Goal: Task Accomplishment & Management: Manage account settings

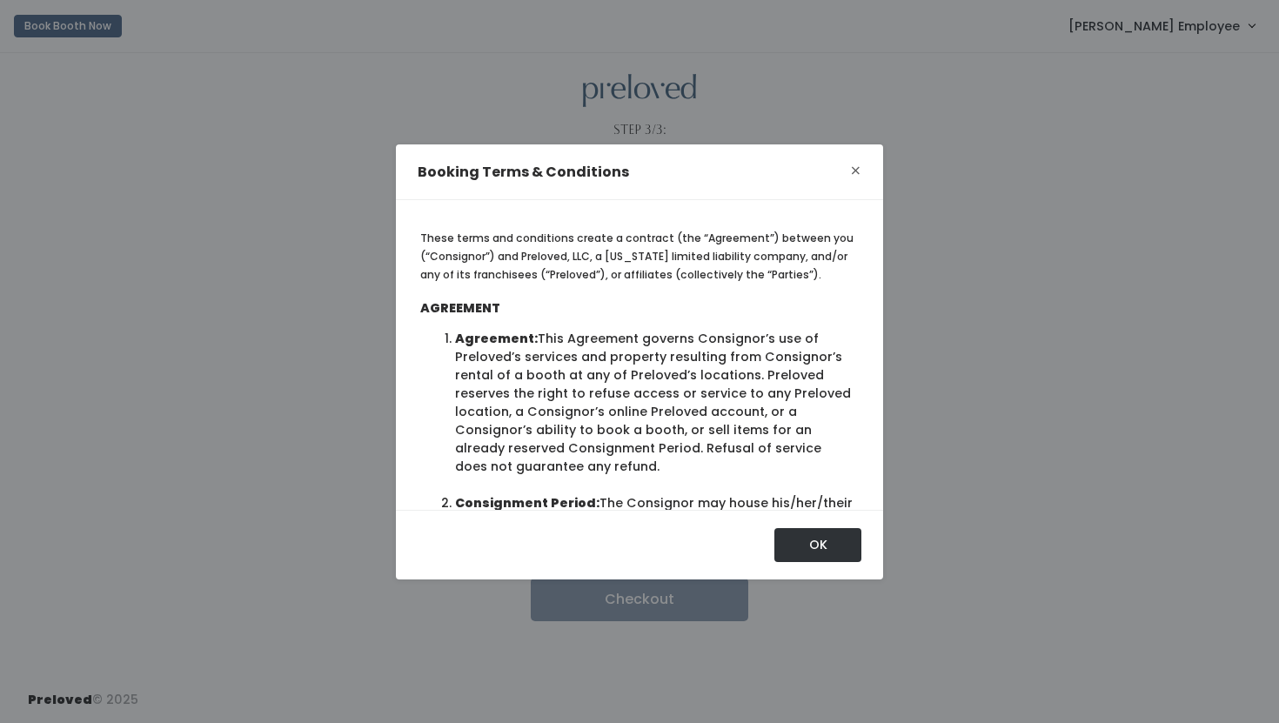
click at [854, 179] on span "×" at bounding box center [855, 171] width 11 height 27
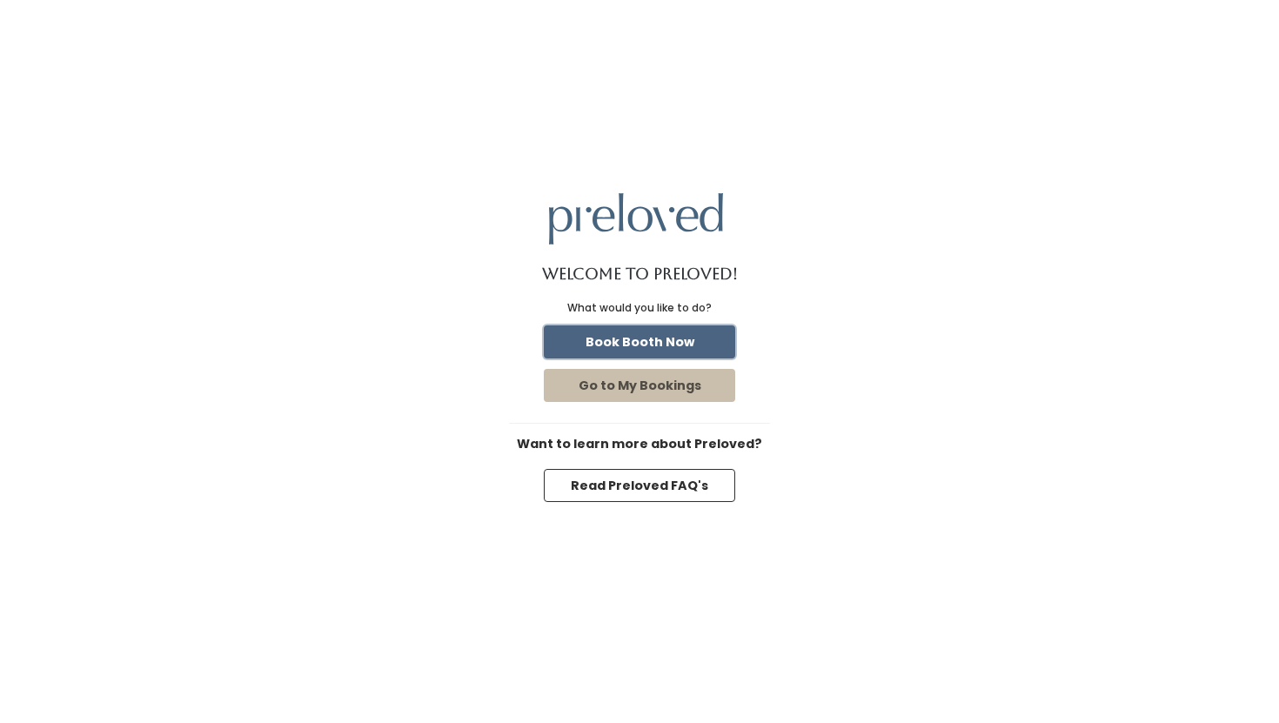
click at [706, 339] on button "Book Booth Now" at bounding box center [639, 341] width 191 height 33
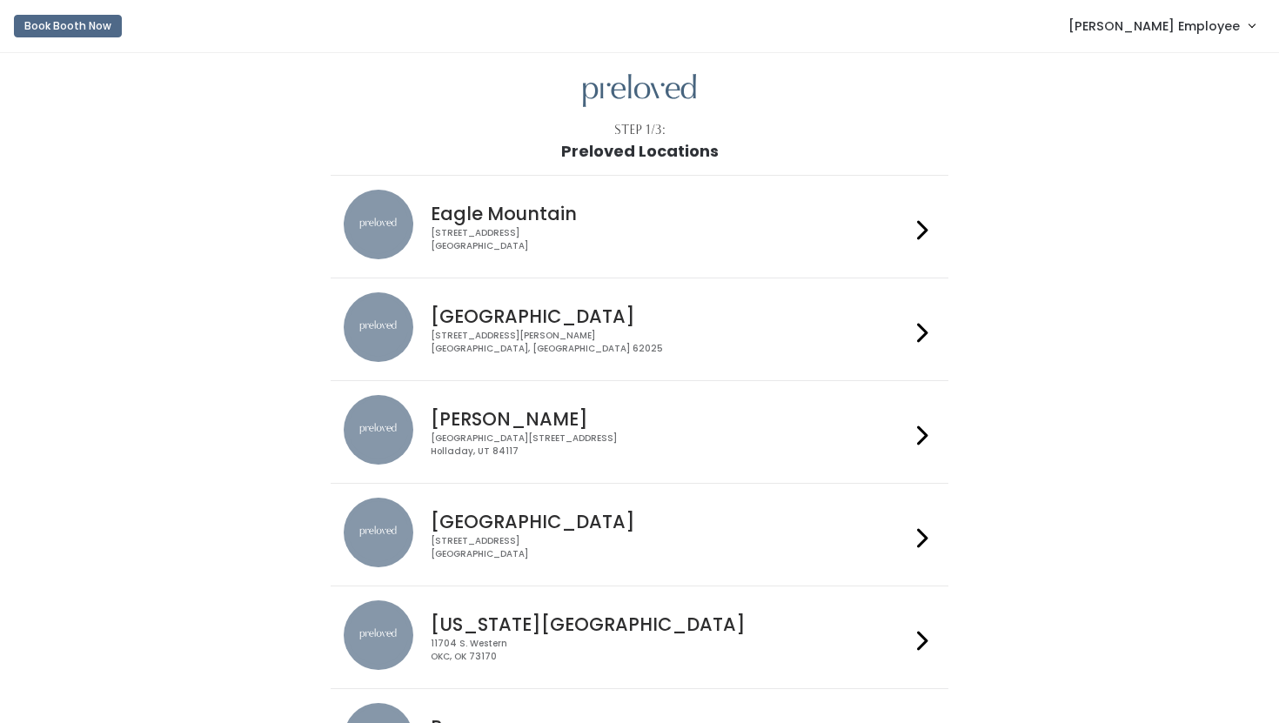
click at [690, 435] on div "[GEOGRAPHIC_DATA][STREET_ADDRESS]" at bounding box center [670, 445] width 479 height 25
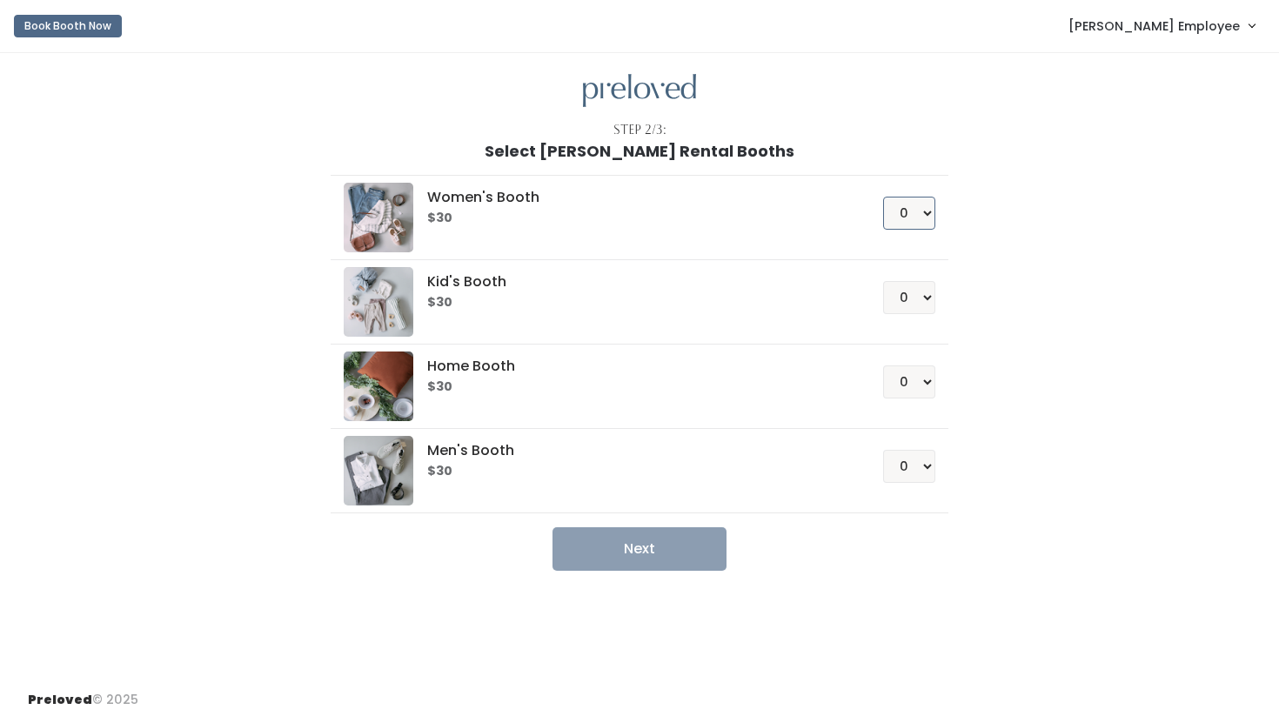
click at [902, 214] on select "0 1 2 3 4" at bounding box center [909, 213] width 52 height 33
select select "1"
click at [883, 197] on select "0 1 2 3 4" at bounding box center [909, 213] width 52 height 33
click at [668, 552] on button "Next" at bounding box center [640, 549] width 174 height 44
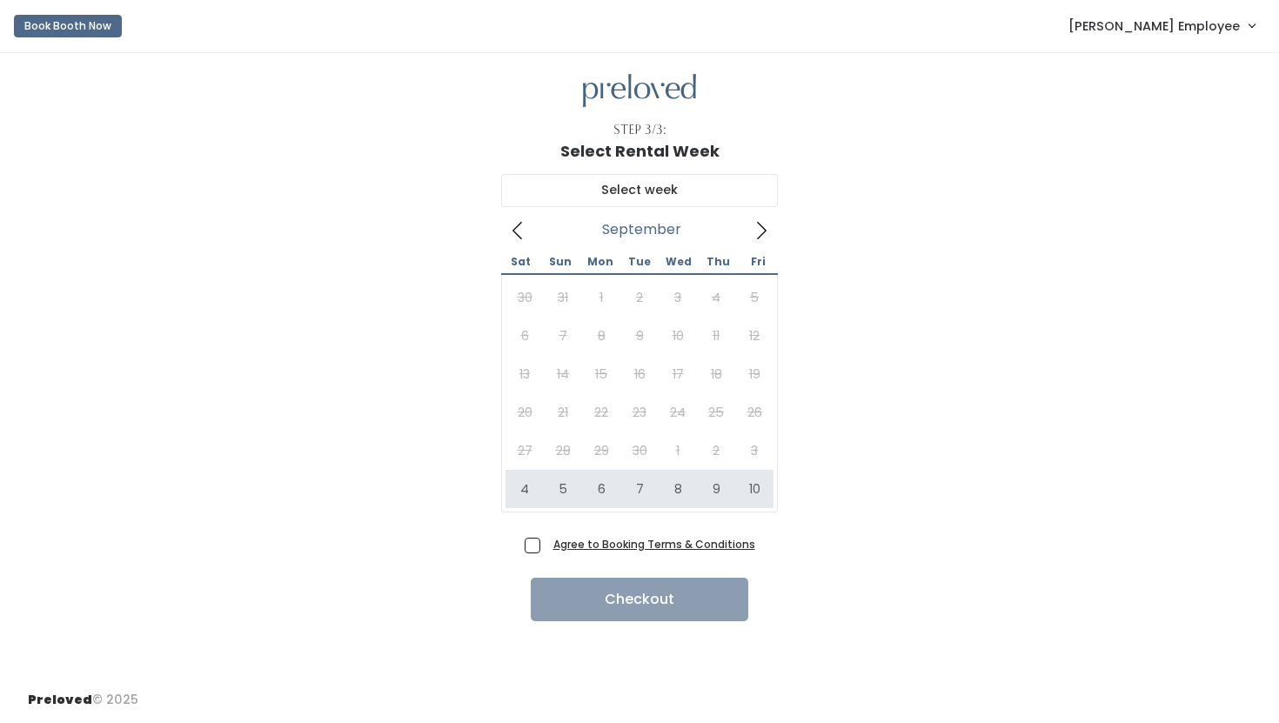
click at [773, 224] on span at bounding box center [761, 230] width 33 height 28
click at [612, 546] on u "Agree to Booking Terms & Conditions" at bounding box center [655, 544] width 202 height 15
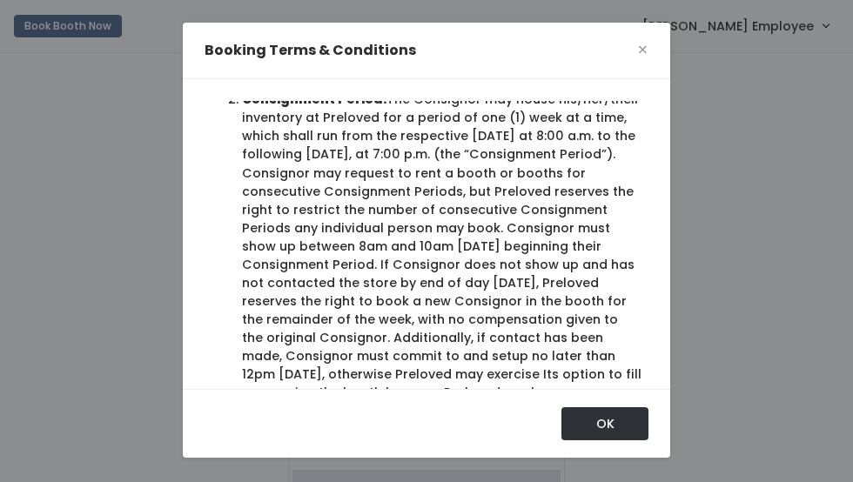
scroll to position [283, 0]
drag, startPoint x: 339, startPoint y: 191, endPoint x: 466, endPoint y: 189, distance: 126.2
click at [466, 189] on li "Consignment Period:" at bounding box center [441, 245] width 399 height 311
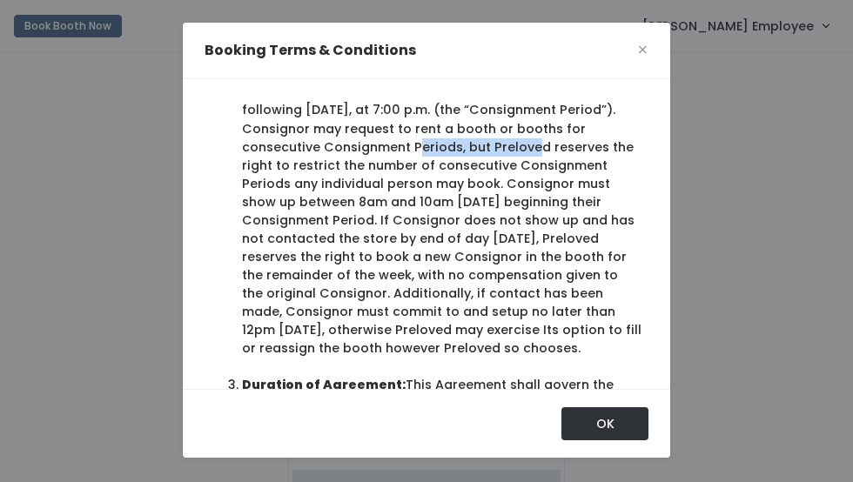
scroll to position [329, 0]
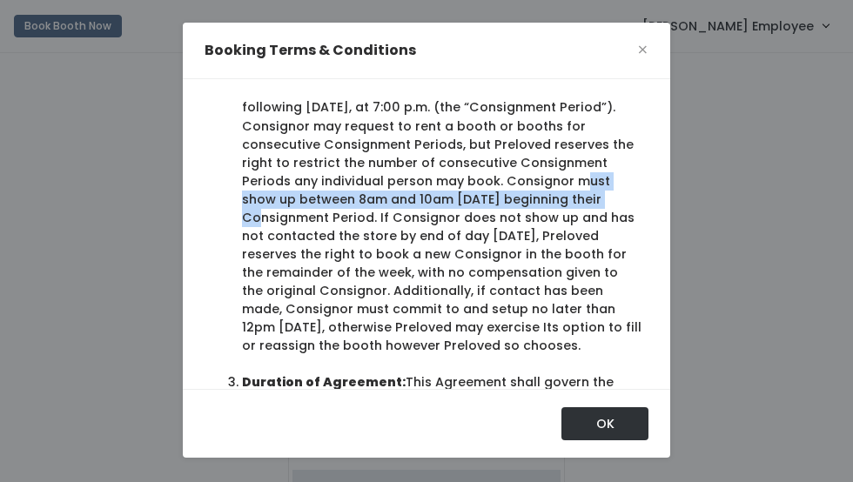
drag, startPoint x: 500, startPoint y: 185, endPoint x: 511, endPoint y: 198, distance: 17.4
click at [511, 198] on li "Consignment Period:" at bounding box center [441, 199] width 399 height 311
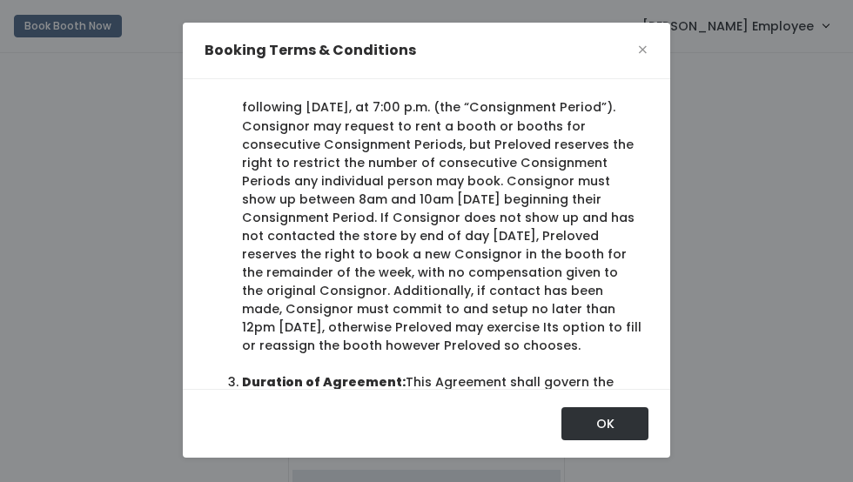
click at [517, 228] on li "Consignment Period:" at bounding box center [441, 199] width 399 height 311
drag, startPoint x: 354, startPoint y: 233, endPoint x: 527, endPoint y: 237, distance: 173.2
click at [527, 237] on li "Consignment Period:" at bounding box center [441, 199] width 399 height 311
click at [528, 257] on li "Consignment Period:" at bounding box center [441, 199] width 399 height 311
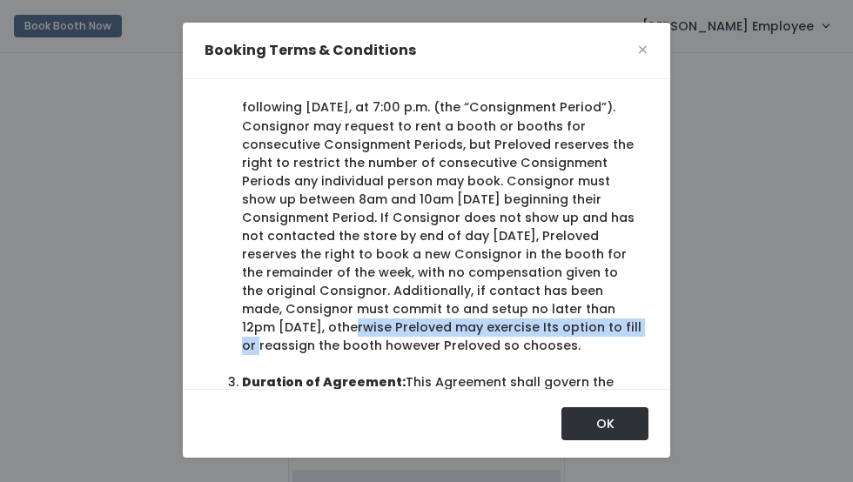
drag, startPoint x: 562, startPoint y: 308, endPoint x: 552, endPoint y: 319, distance: 15.4
click at [552, 319] on li "Consignment Period:" at bounding box center [441, 199] width 399 height 311
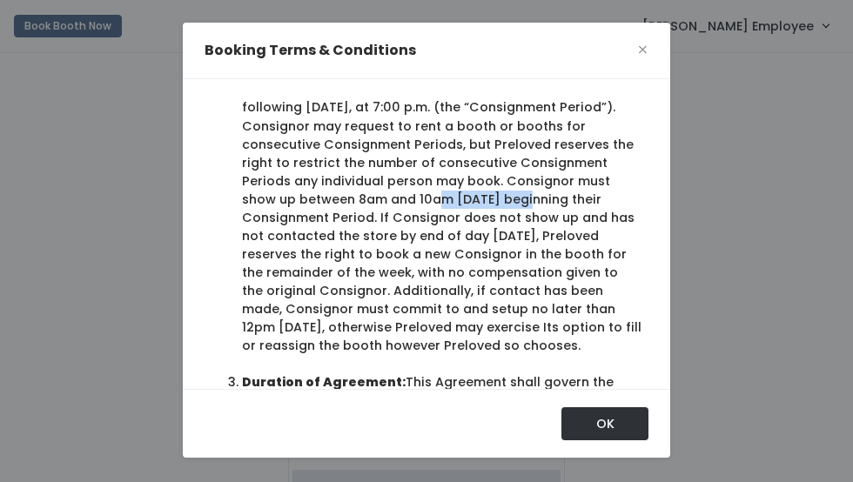
drag, startPoint x: 320, startPoint y: 199, endPoint x: 416, endPoint y: 201, distance: 95.7
click at [416, 201] on li "Consignment Period:" at bounding box center [441, 199] width 399 height 311
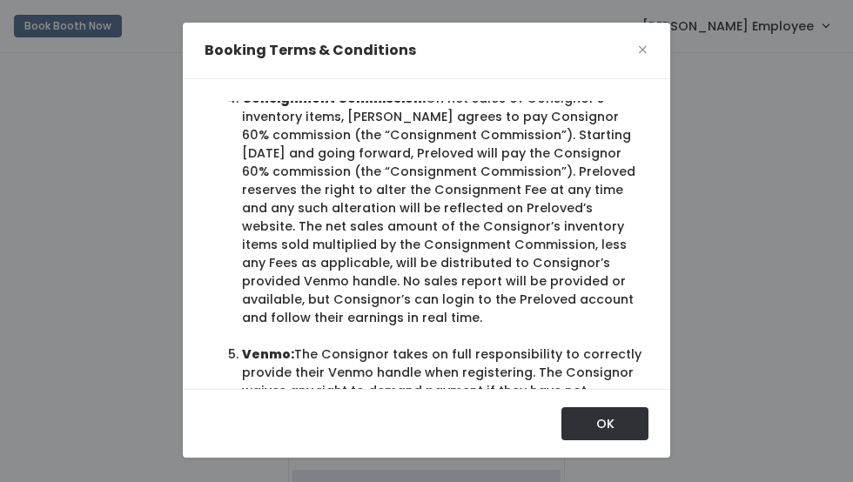
scroll to position [686, 0]
drag, startPoint x: 293, startPoint y: 284, endPoint x: 385, endPoint y: 282, distance: 91.4
click at [385, 284] on li "Consignment Commission: On net sales of Consignor’s inventory items, Preloved a…" at bounding box center [441, 209] width 399 height 238
click at [419, 313] on li "Consignment Commission: On net sales of Consignor’s inventory items, Preloved a…" at bounding box center [441, 209] width 399 height 238
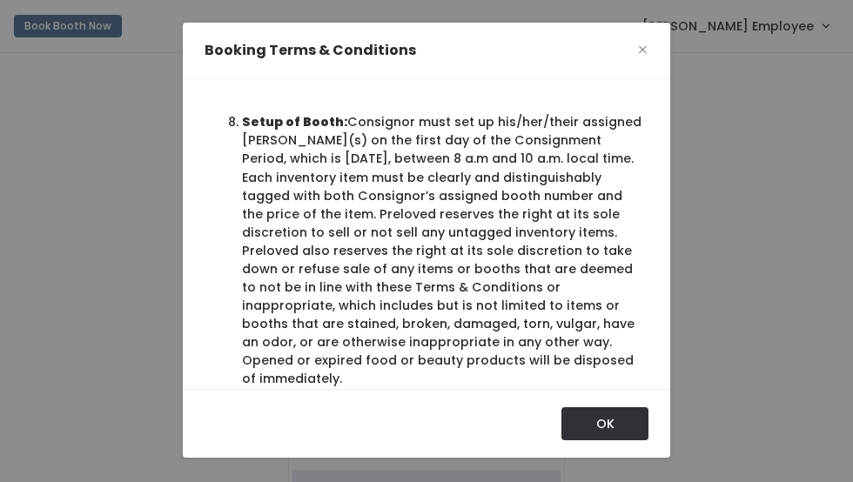
scroll to position [1450, 0]
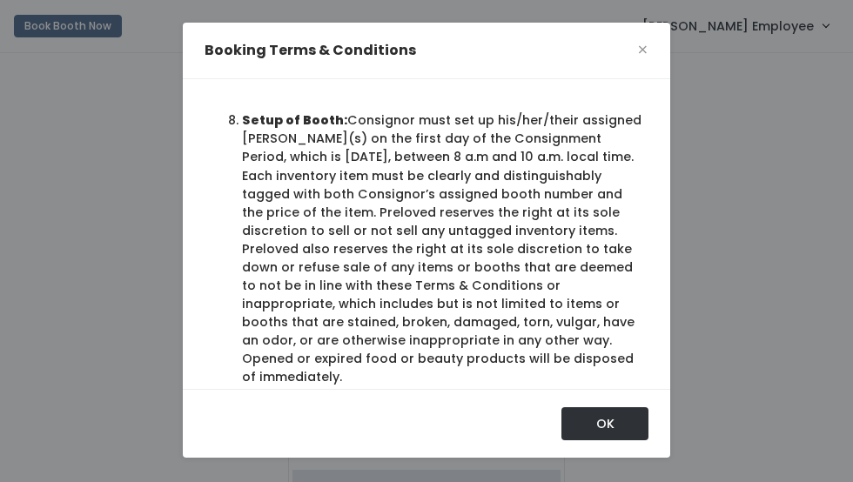
click at [440, 234] on li "Setup of Booth: Consignor must set up his/her/their assigned booth(s) on the fi…" at bounding box center [441, 248] width 399 height 274
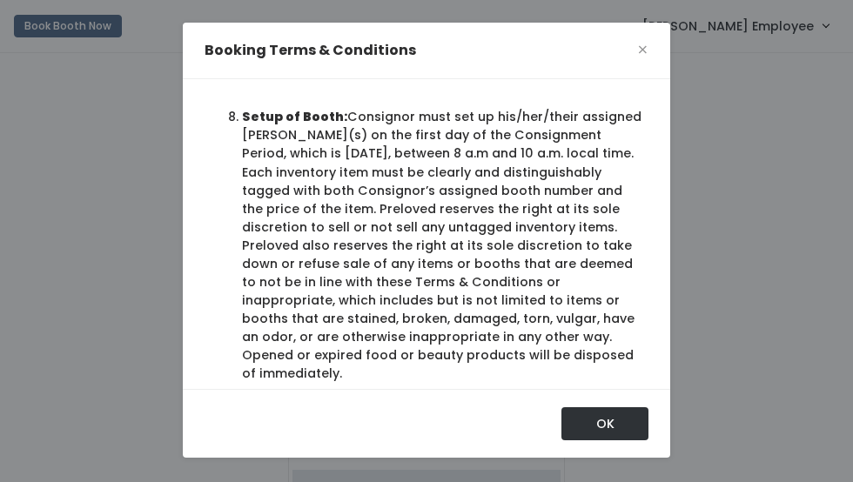
scroll to position [1458, 0]
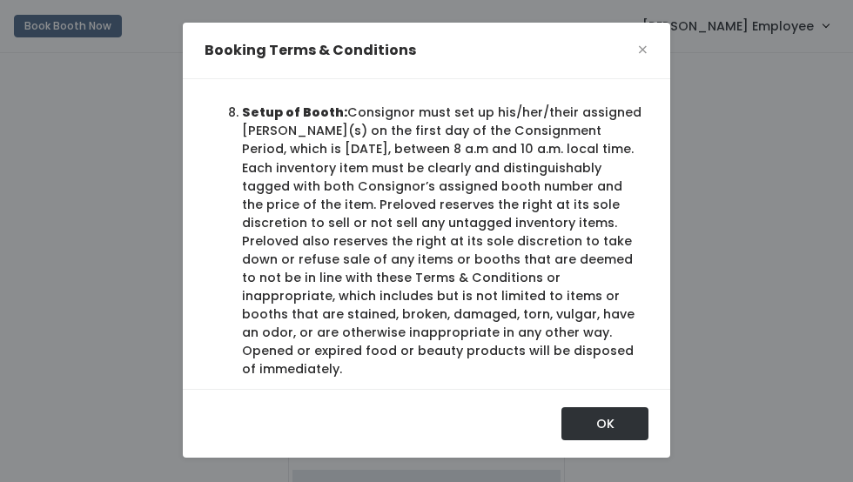
click at [433, 350] on li "Setup of Booth: Consignor must set up his/her/their assigned booth(s) on the fi…" at bounding box center [441, 241] width 399 height 274
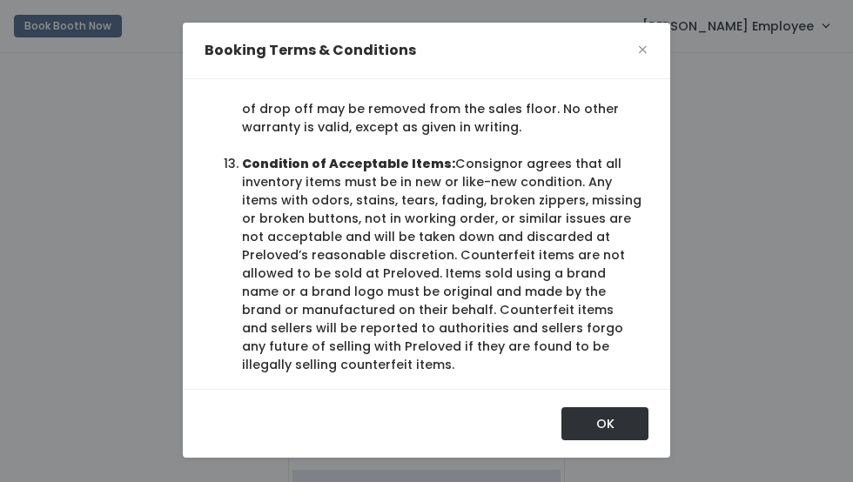
scroll to position [2412, 0]
click at [392, 210] on li "Condition of Acceptable Items: Consignor agrees that all inventory items must b…" at bounding box center [441, 265] width 399 height 219
drag, startPoint x: 458, startPoint y: 202, endPoint x: 420, endPoint y: 206, distance: 37.7
click at [420, 206] on li "Condition of Acceptable Items: Consignor agrees that all inventory items must b…" at bounding box center [441, 265] width 399 height 219
click at [400, 204] on li "Condition of Acceptable Items: Consignor agrees that all inventory items must b…" at bounding box center [441, 265] width 399 height 219
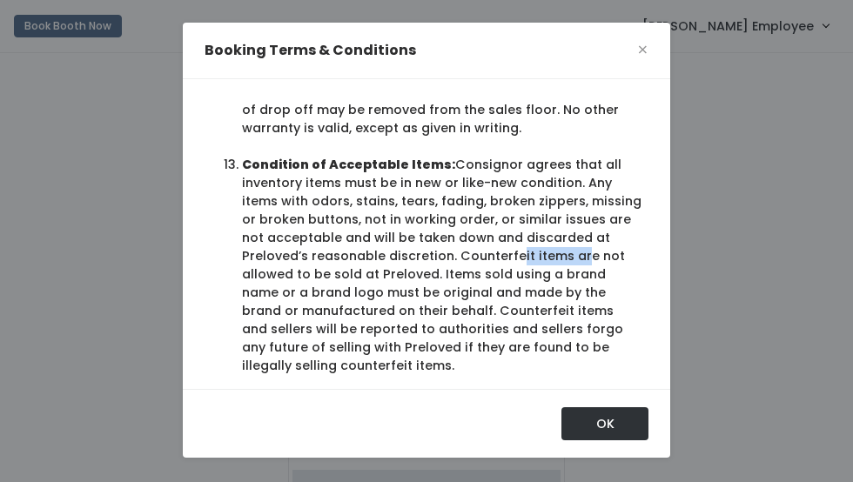
drag, startPoint x: 385, startPoint y: 200, endPoint x: 454, endPoint y: 194, distance: 69.9
click at [454, 194] on li "Condition of Acceptable Items: Consignor agrees that all inventory items must b…" at bounding box center [441, 265] width 399 height 219
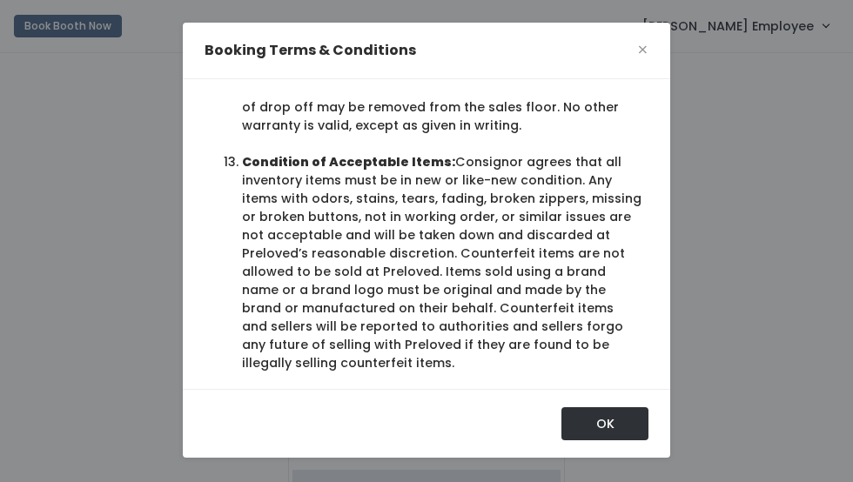
click at [500, 196] on li "Condition of Acceptable Items: Consignor agrees that all inventory items must b…" at bounding box center [441, 262] width 399 height 219
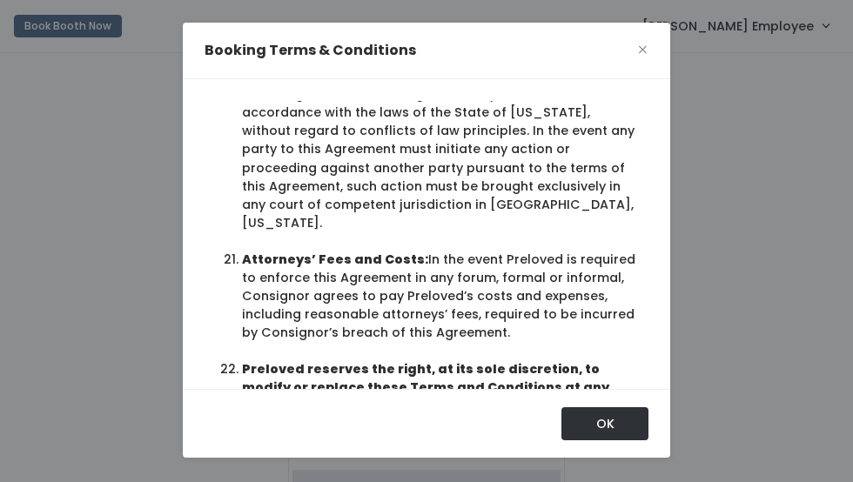
scroll to position [3801, 0]
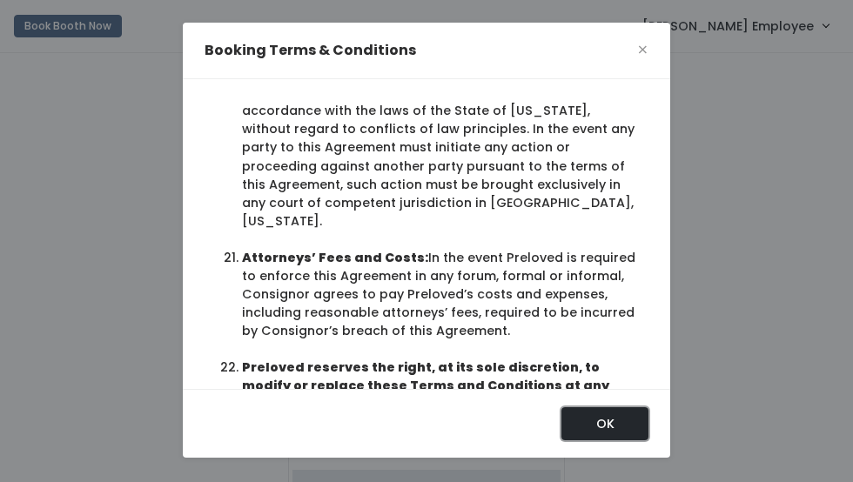
click at [601, 429] on button "OK" at bounding box center [604, 423] width 87 height 33
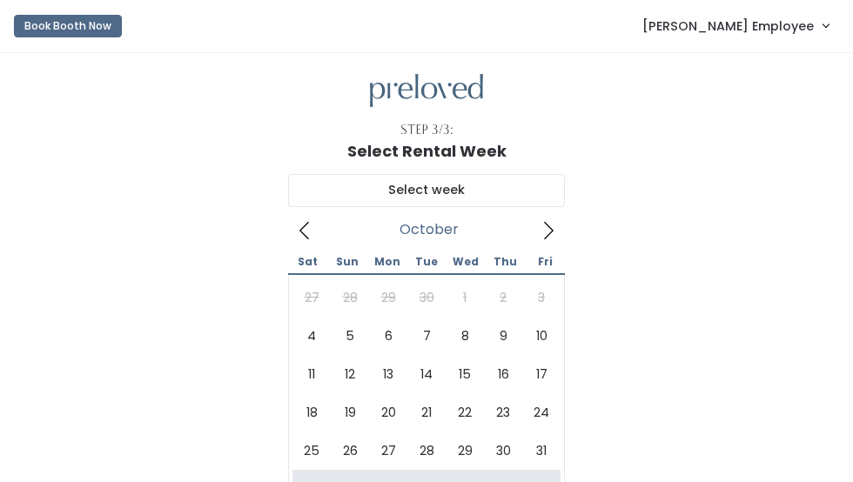
scroll to position [206, 0]
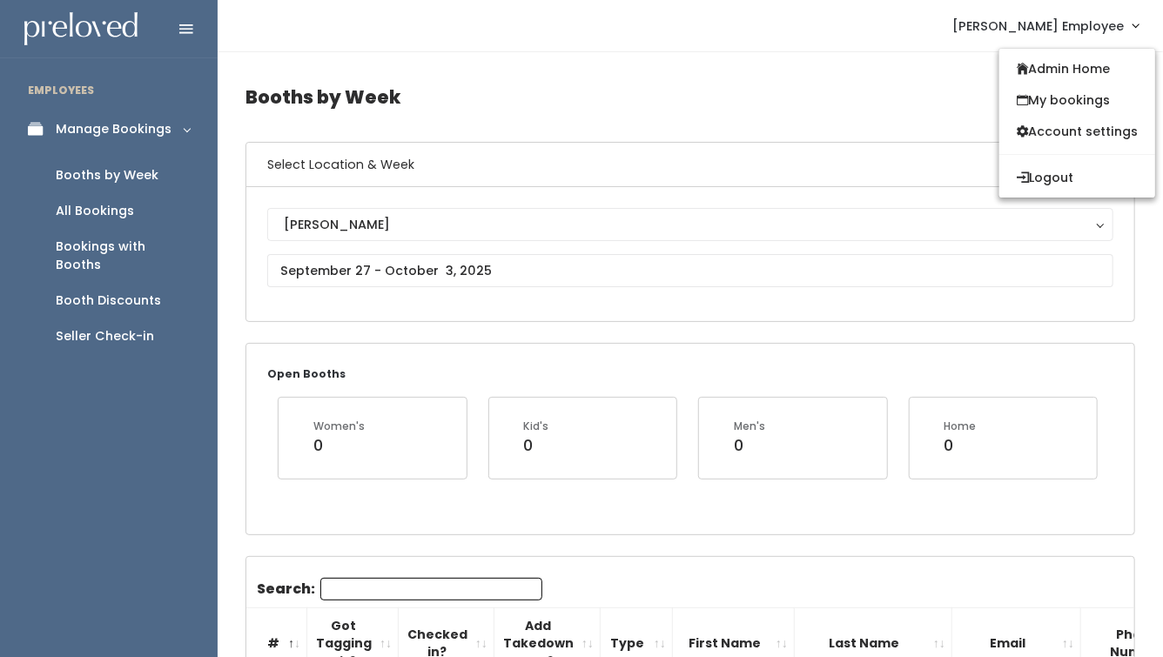
click at [852, 35] on span "[PERSON_NAME] Employee" at bounding box center [1037, 26] width 171 height 19
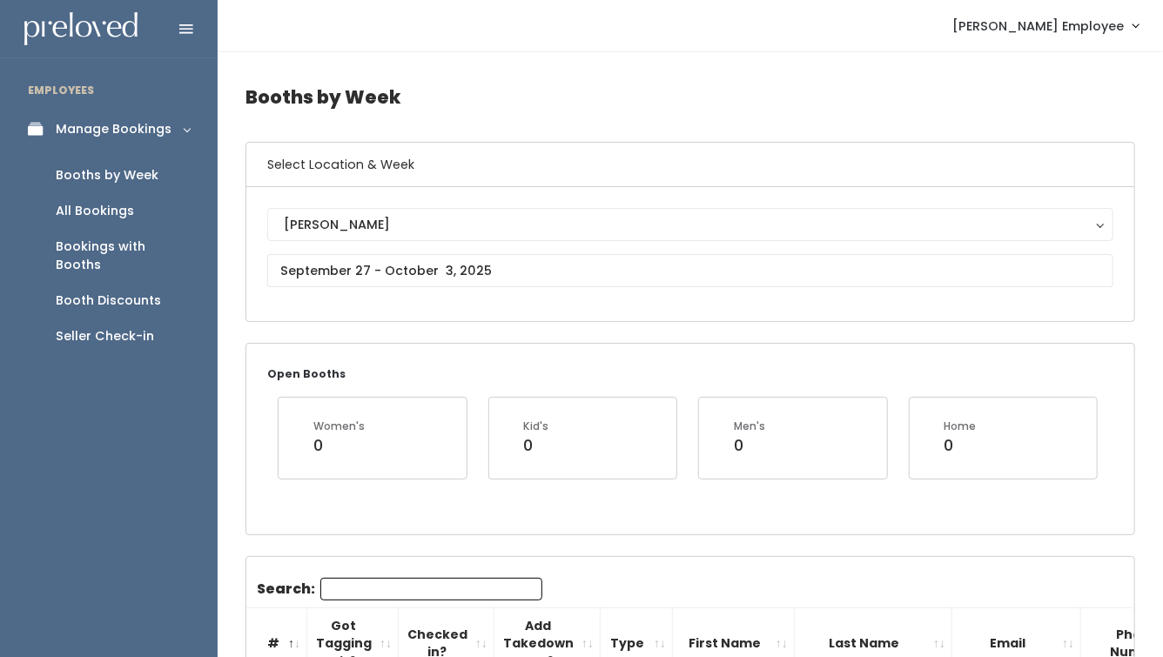
click at [852, 35] on span "[PERSON_NAME] Employee" at bounding box center [1037, 26] width 171 height 19
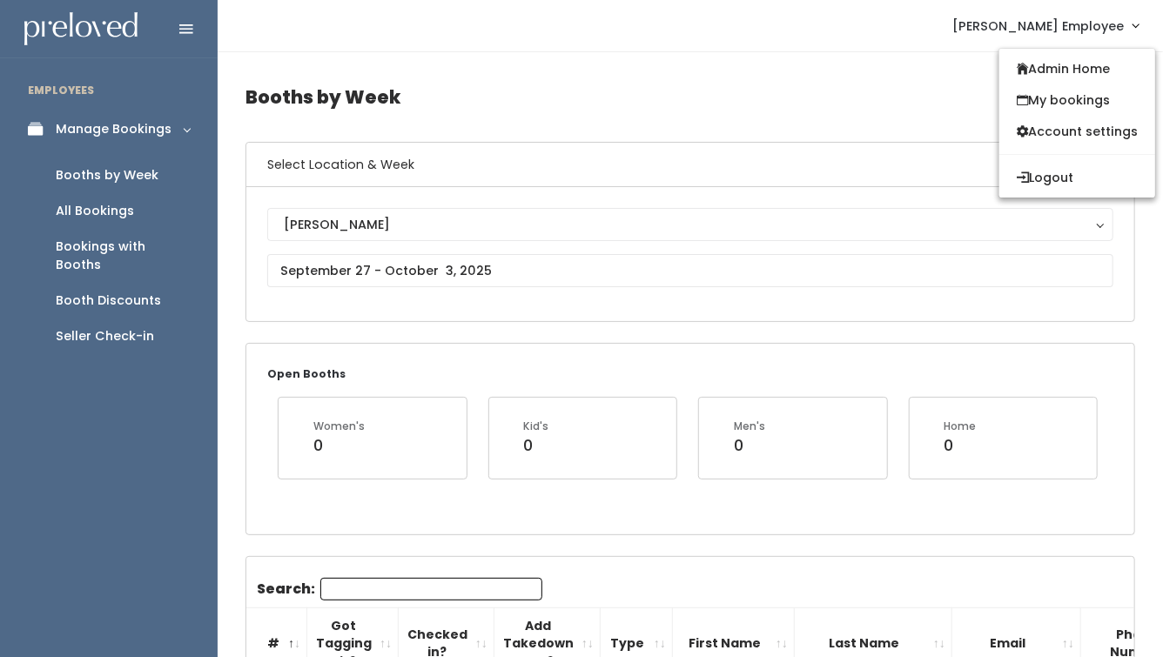
click at [852, 26] on span "[PERSON_NAME] Employee" at bounding box center [1037, 26] width 171 height 19
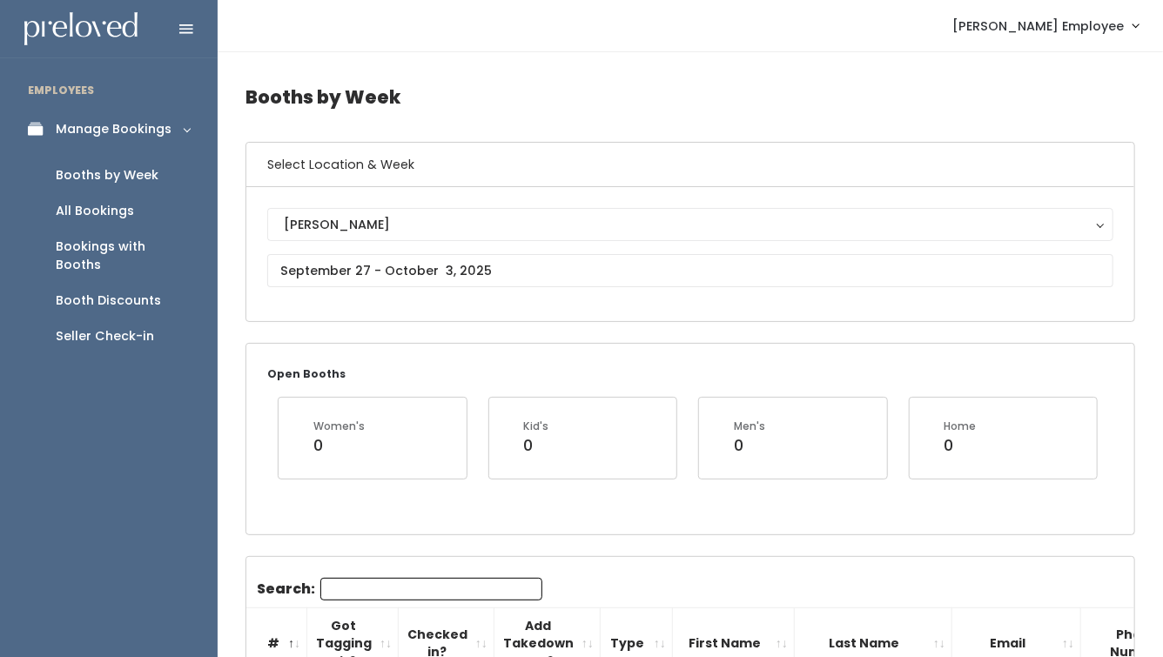
click at [852, 28] on span "[PERSON_NAME] Employee" at bounding box center [1037, 26] width 171 height 19
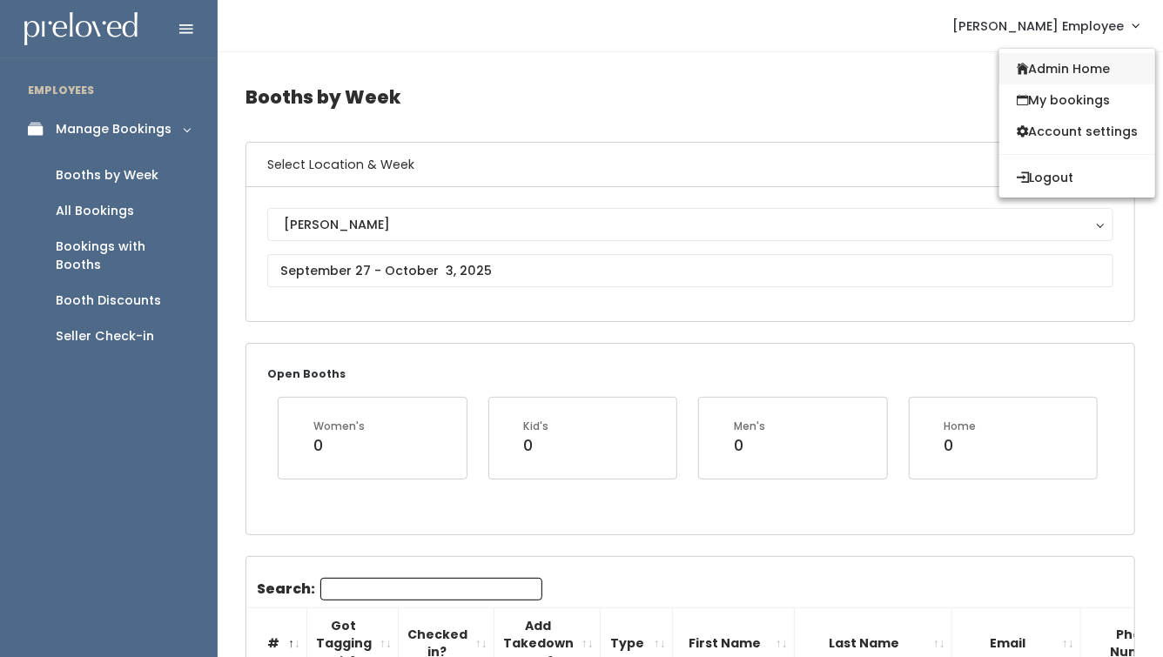
click at [852, 75] on link "Admin Home" at bounding box center [1077, 68] width 156 height 31
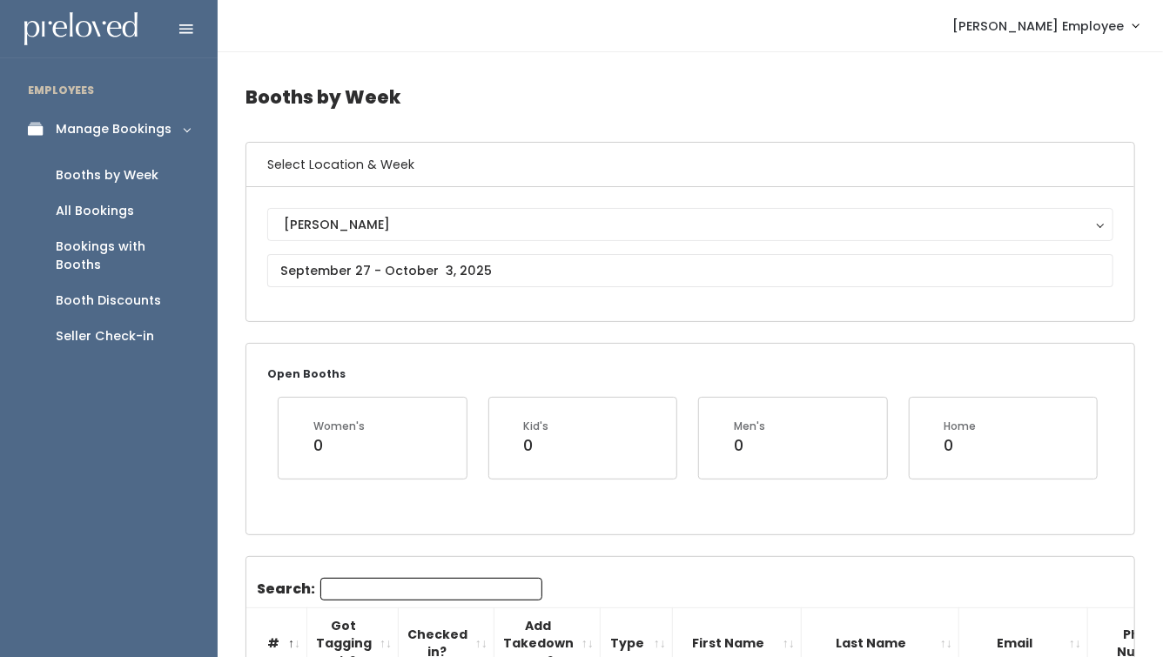
click at [152, 131] on div "Manage Bookings" at bounding box center [114, 129] width 116 height 18
click at [115, 179] on div "Booths by Week" at bounding box center [107, 175] width 103 height 18
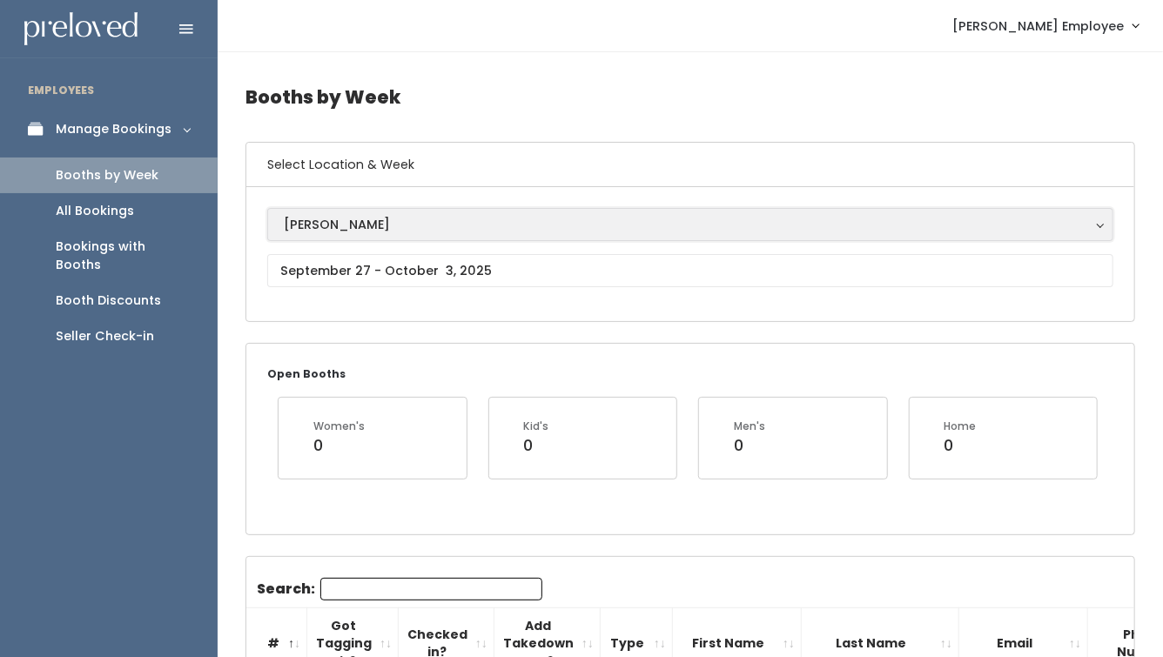
click at [333, 222] on div "[PERSON_NAME]" at bounding box center [690, 224] width 813 height 19
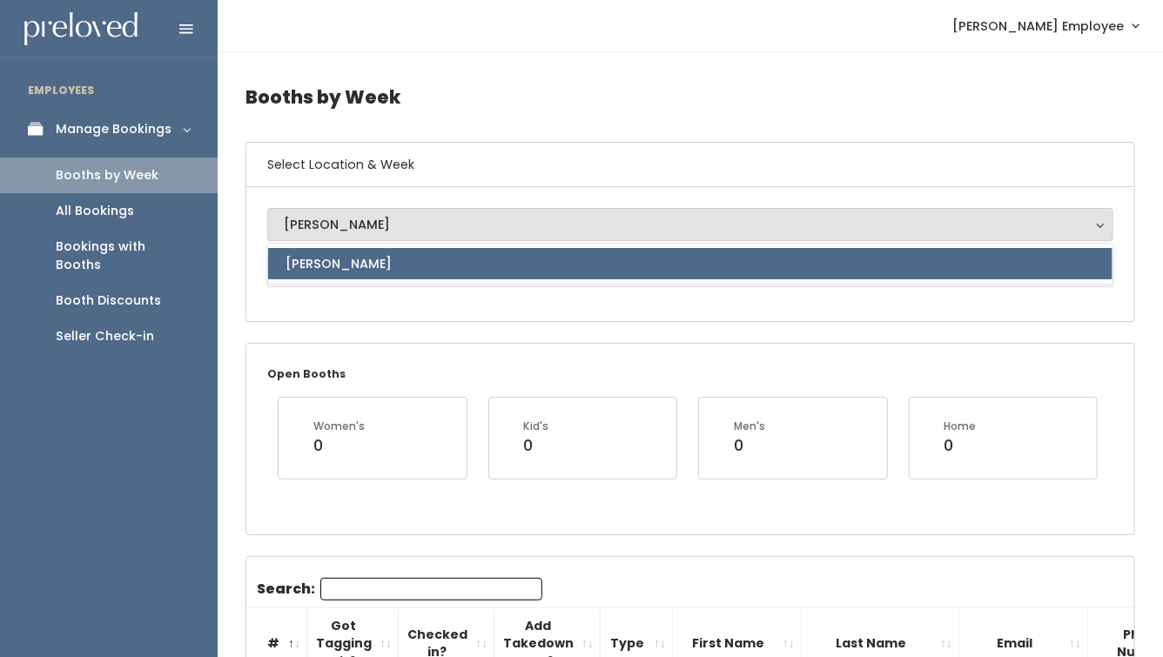
click at [325, 265] on span "[PERSON_NAME]" at bounding box center [338, 263] width 106 height 19
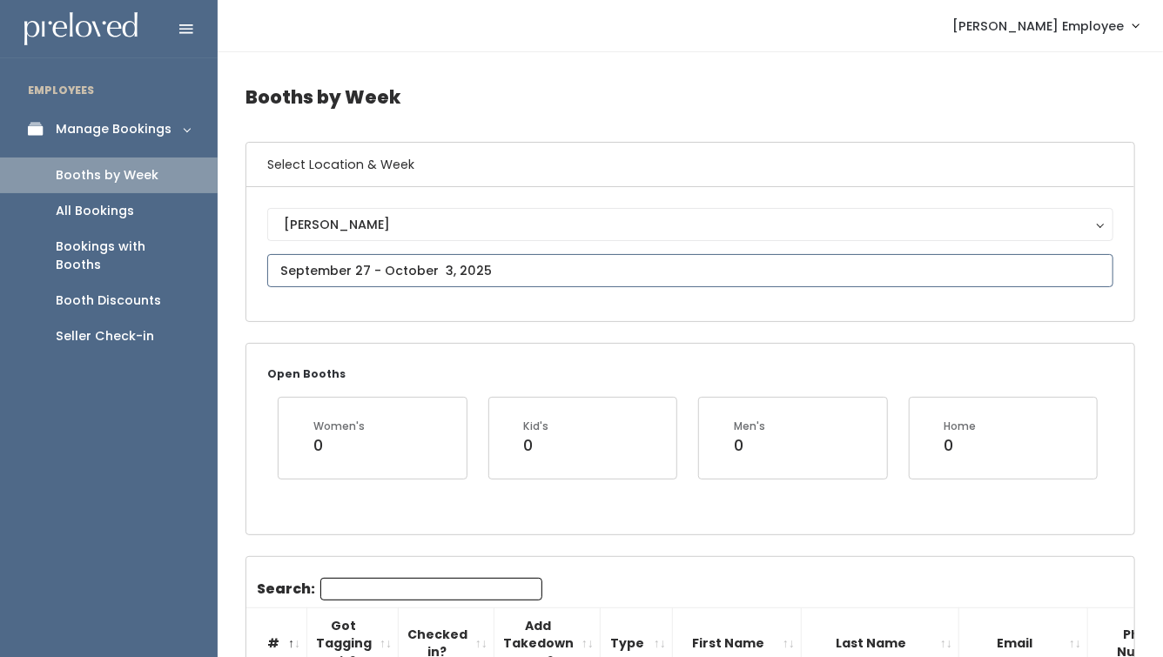
click at [346, 267] on input "text" at bounding box center [690, 270] width 846 height 33
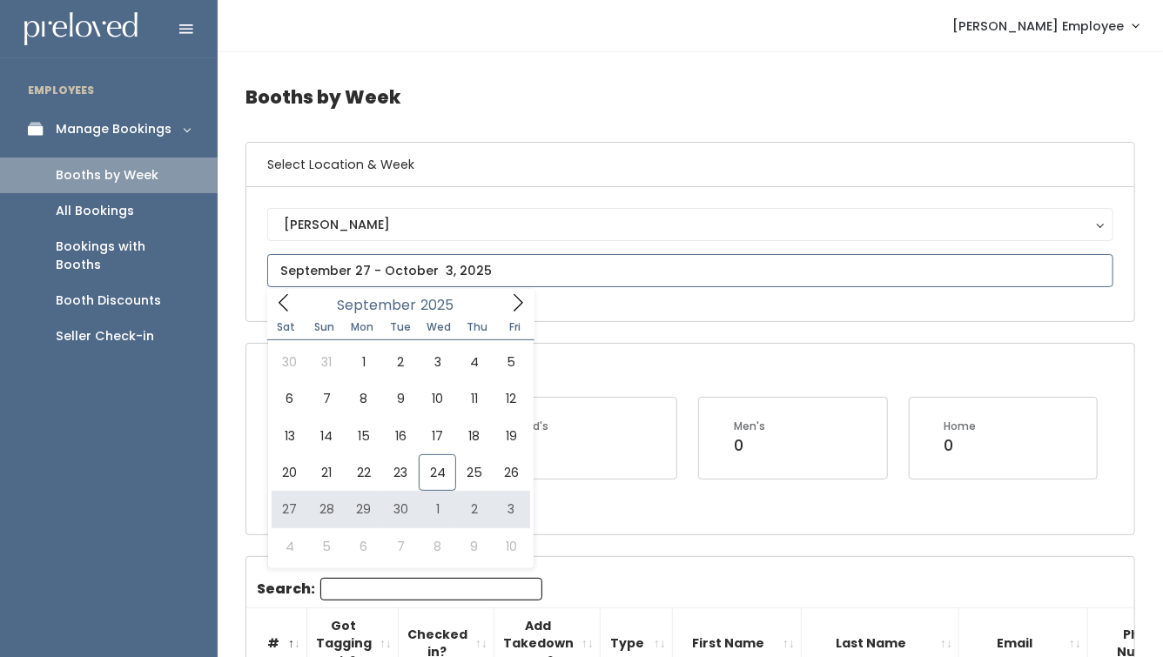
type input "September 27 to October 3"
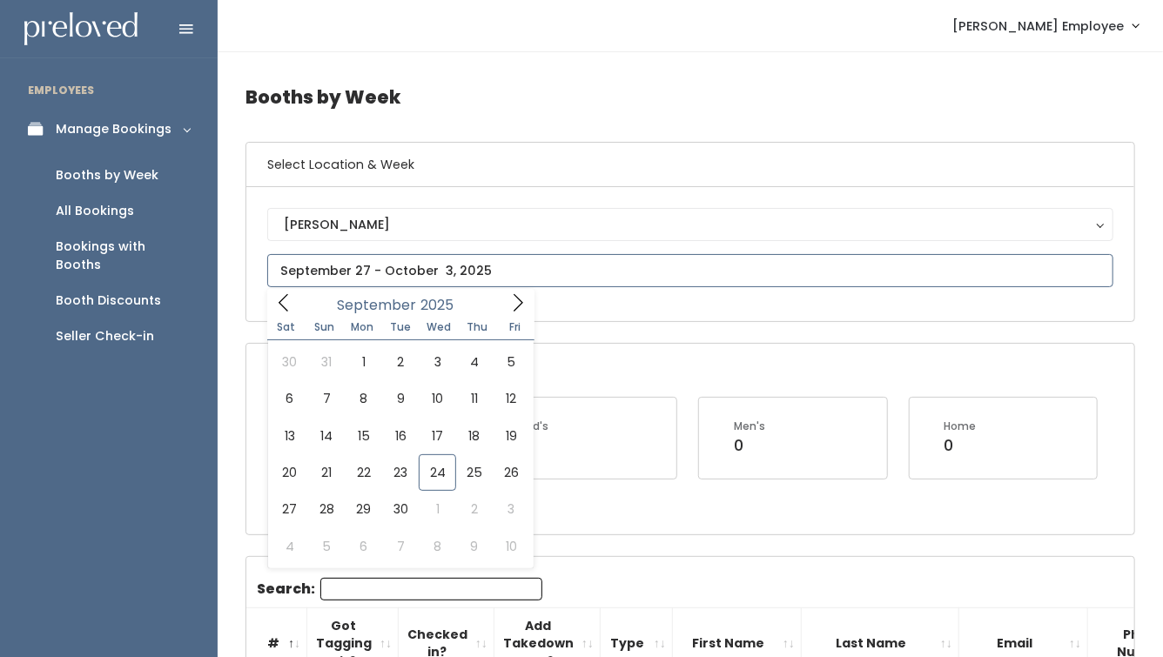
click at [426, 261] on input "text" at bounding box center [690, 270] width 846 height 33
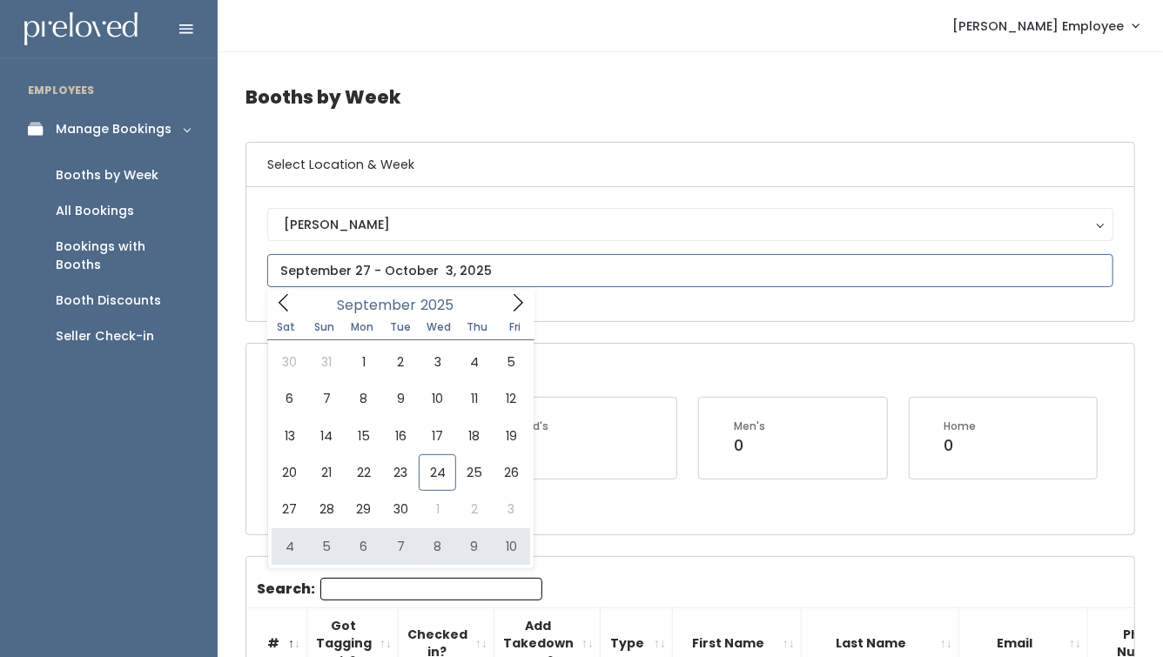
type input "October 4 to October 10"
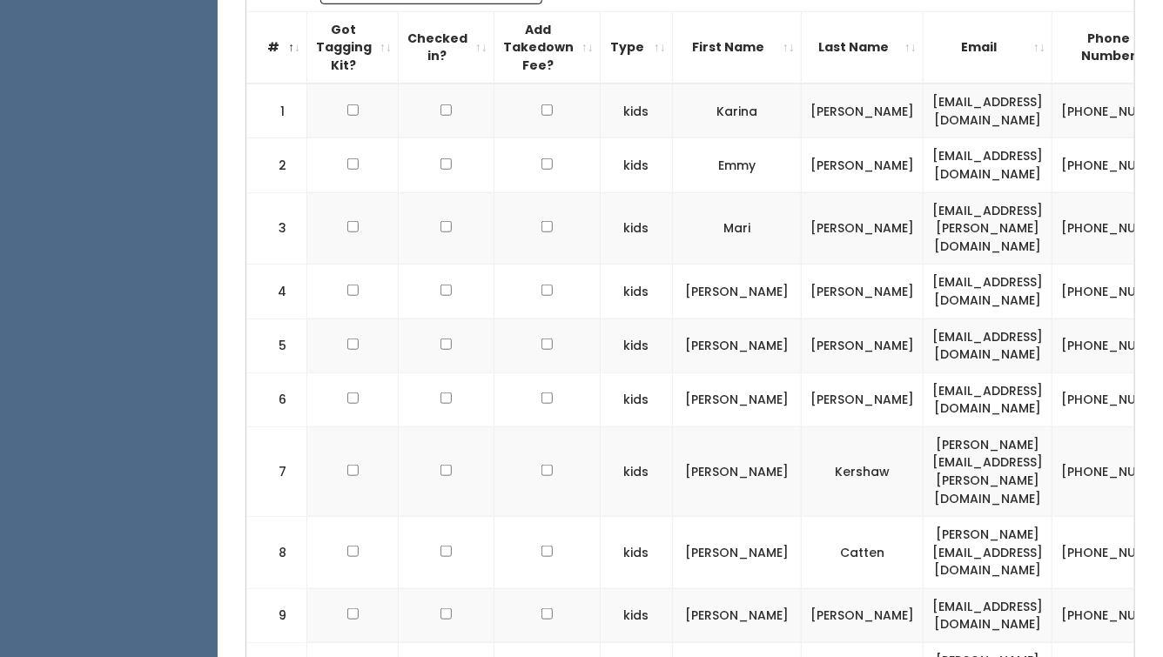
scroll to position [597, 0]
click at [350, 338] on input "checkbox" at bounding box center [352, 343] width 11 height 11
checkbox input "false"
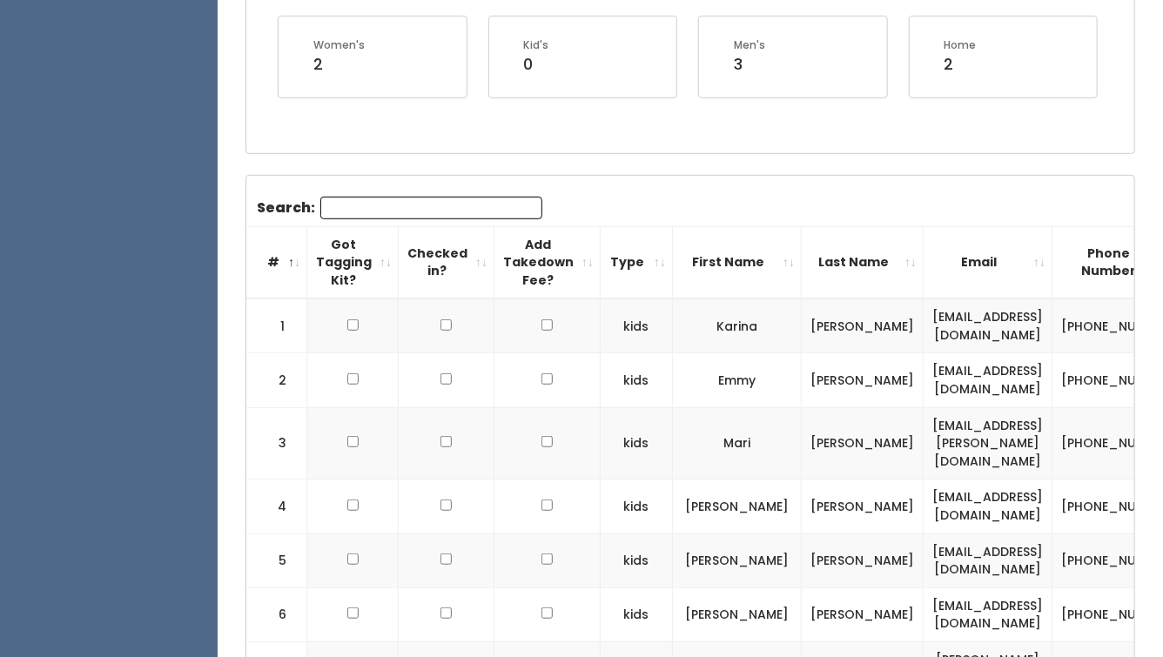
scroll to position [0, 0]
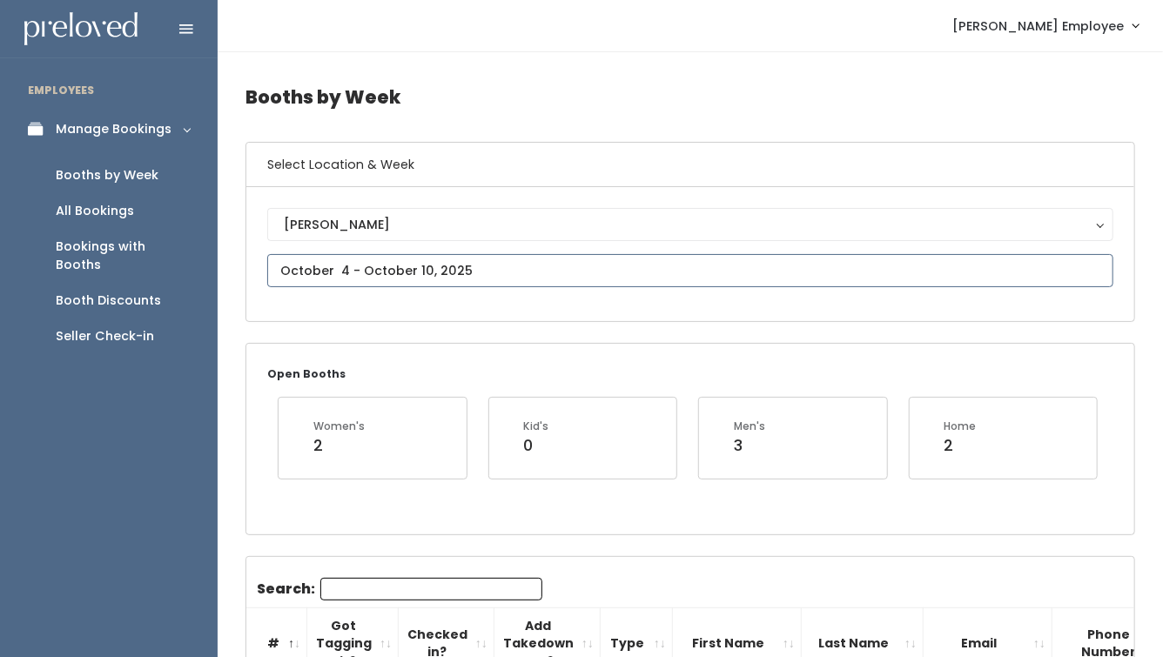
click at [398, 264] on input "text" at bounding box center [690, 270] width 846 height 33
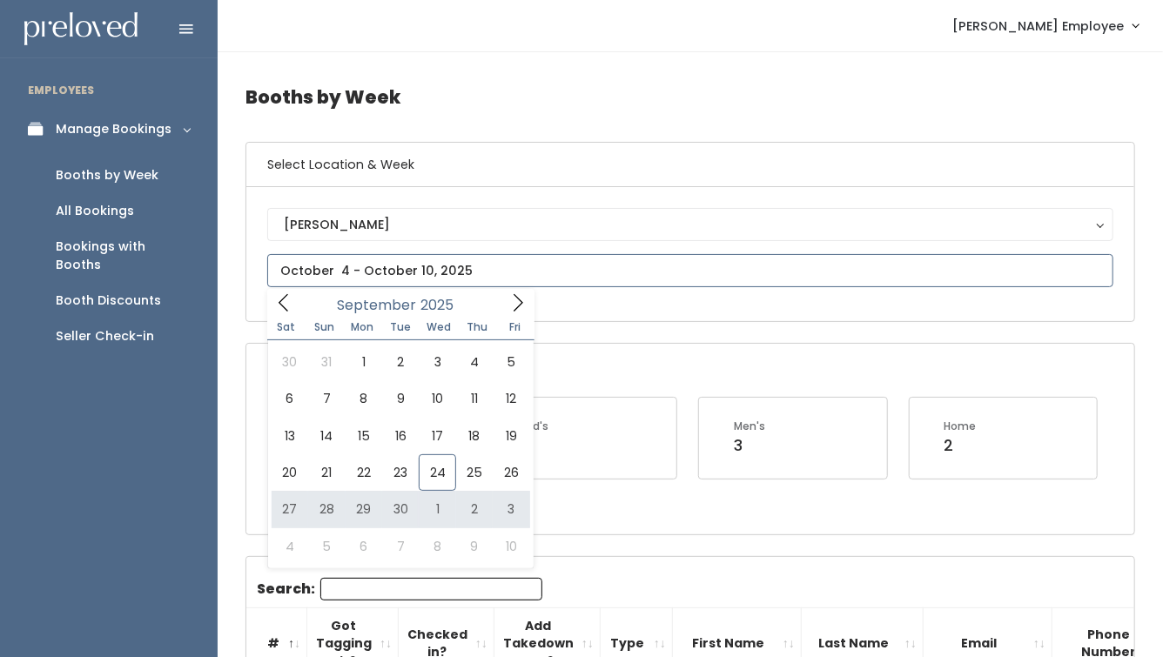
type input "September 27 to October 3"
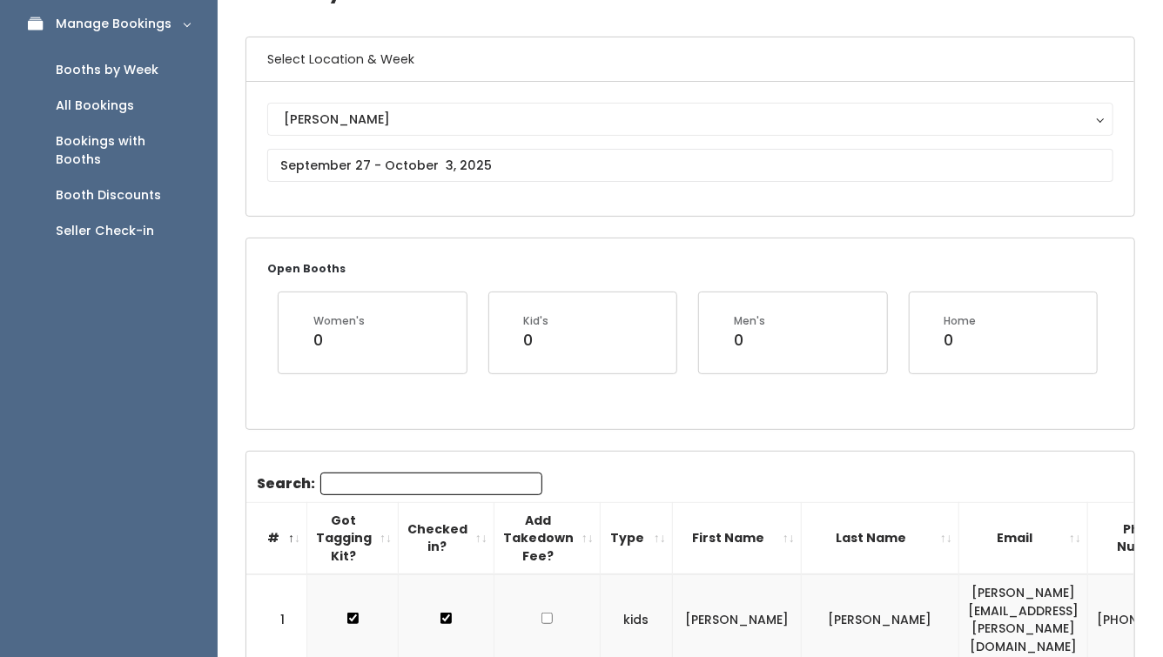
scroll to position [64, 0]
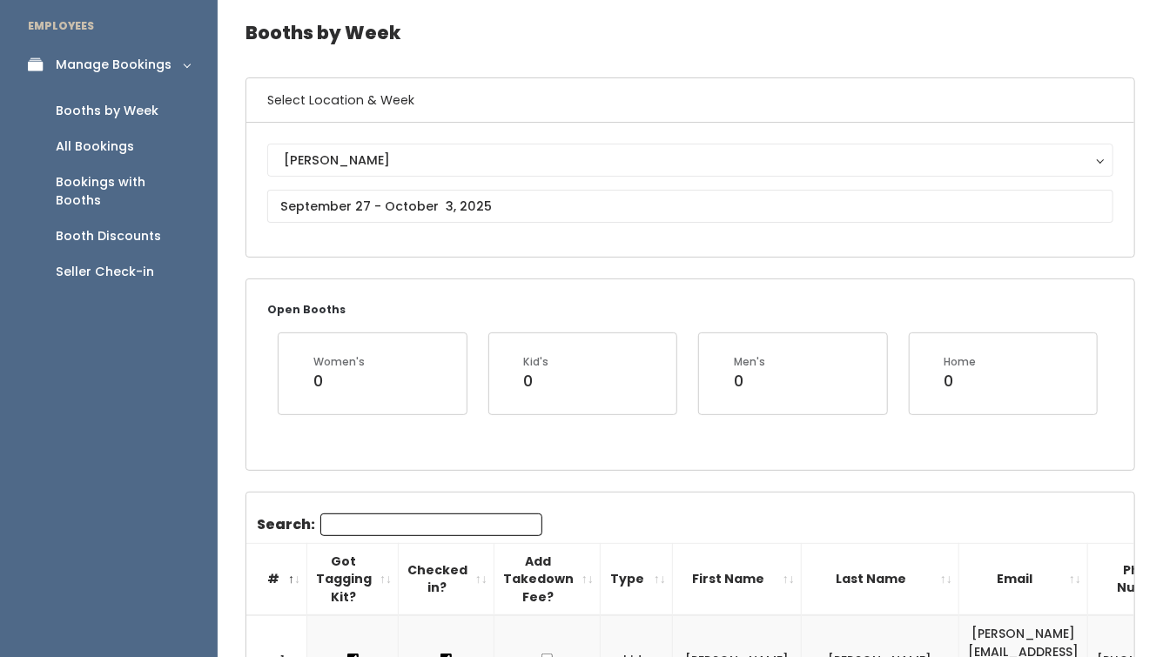
click at [84, 263] on div "Seller Check-in" at bounding box center [105, 272] width 98 height 18
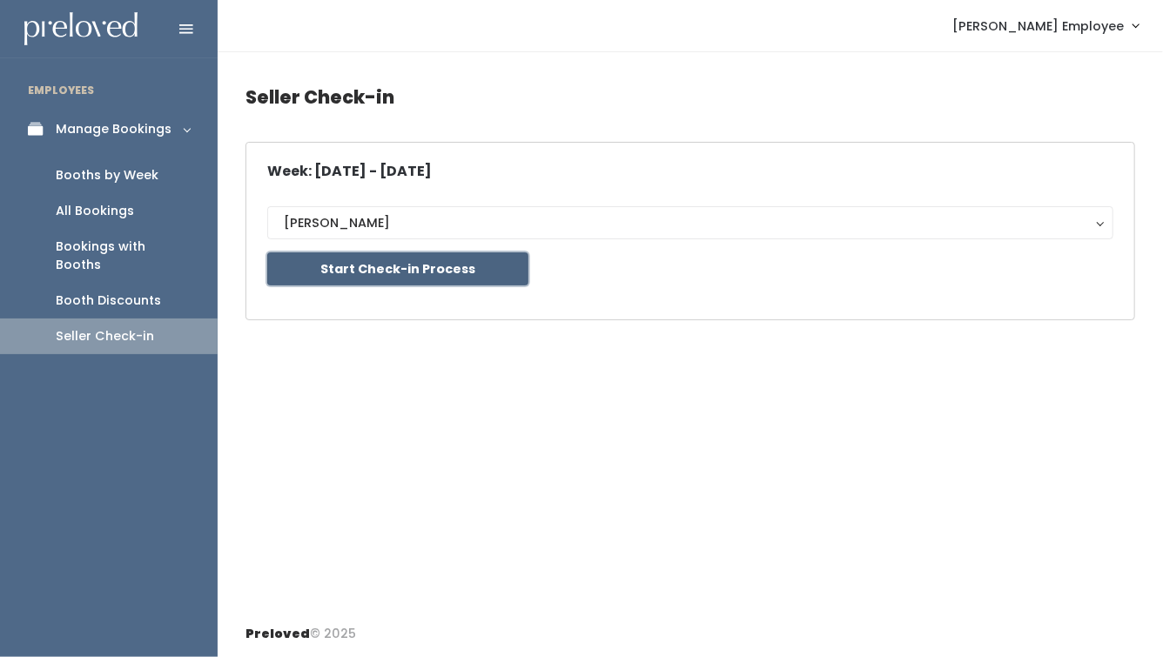
click at [318, 265] on button "Start Check-in Process" at bounding box center [397, 268] width 261 height 33
click at [93, 182] on div "Booths by Week" at bounding box center [107, 175] width 103 height 18
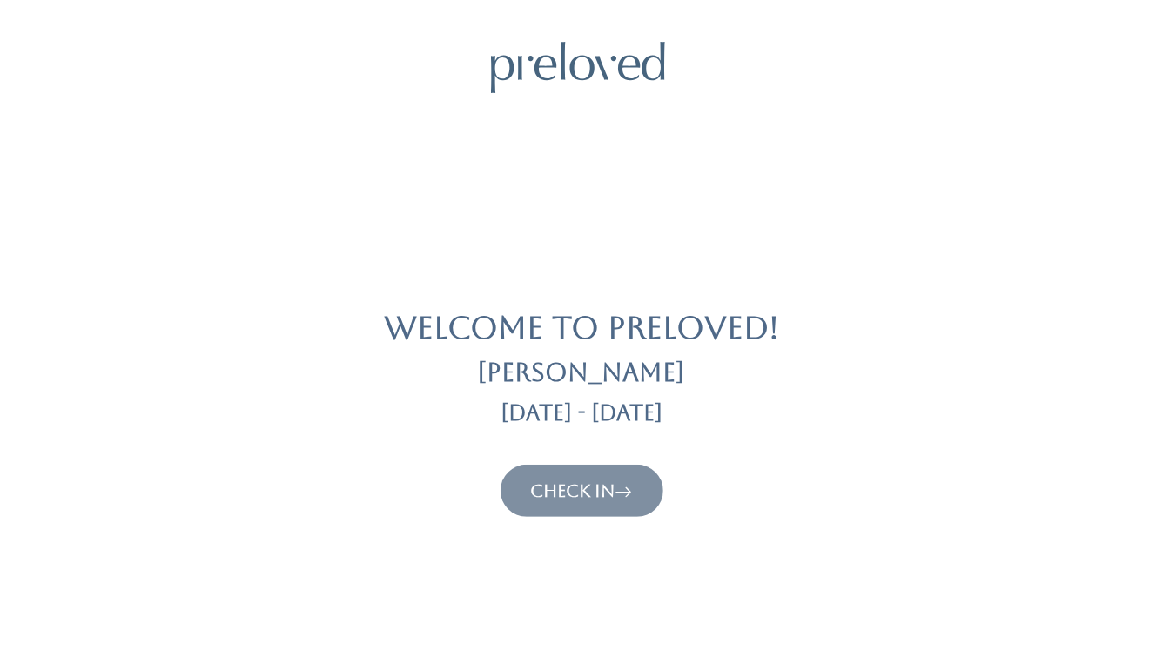
click at [569, 491] on link "Check In" at bounding box center [582, 490] width 102 height 21
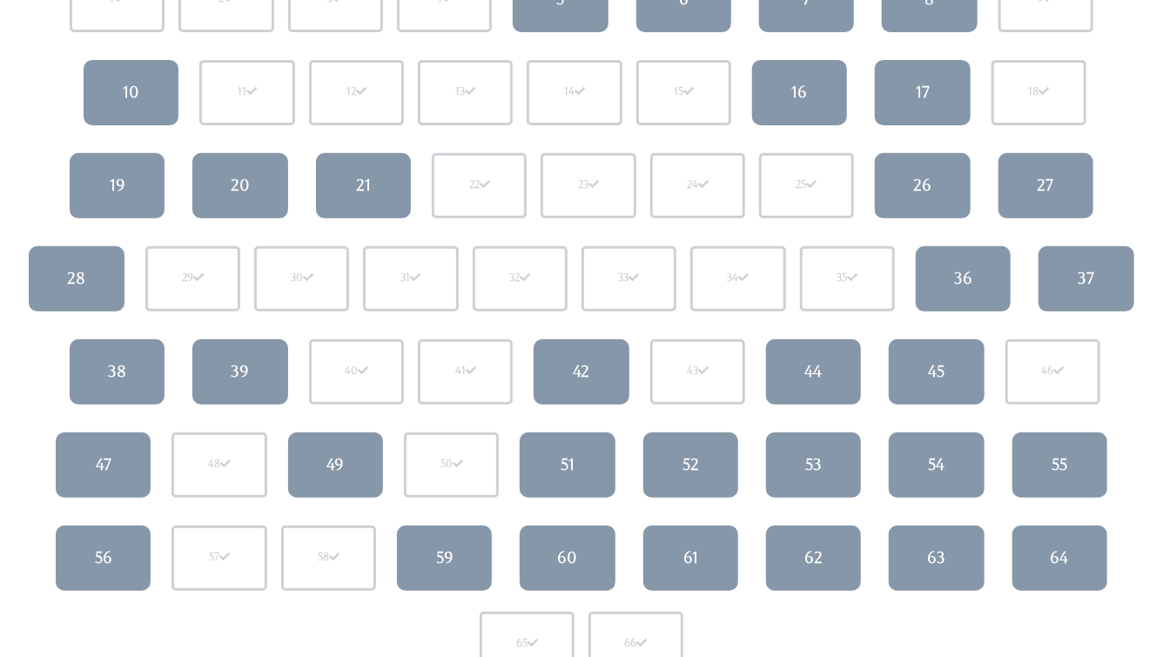
scroll to position [261, 0]
click at [339, 200] on link "21" at bounding box center [363, 185] width 95 height 65
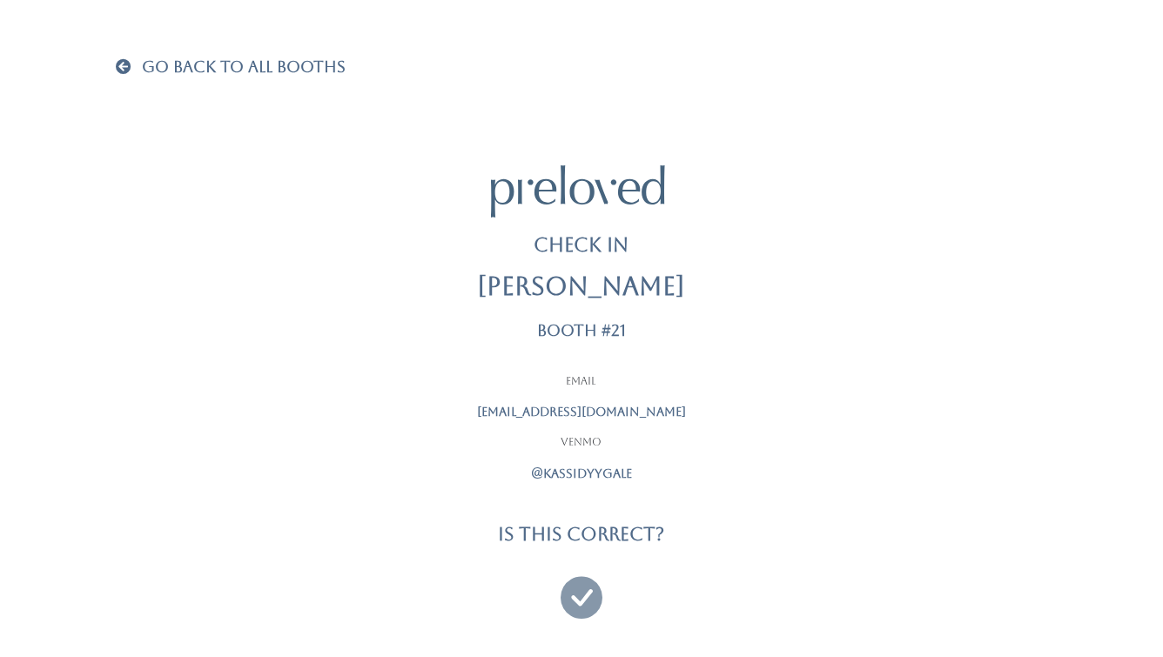
scroll to position [13, 0]
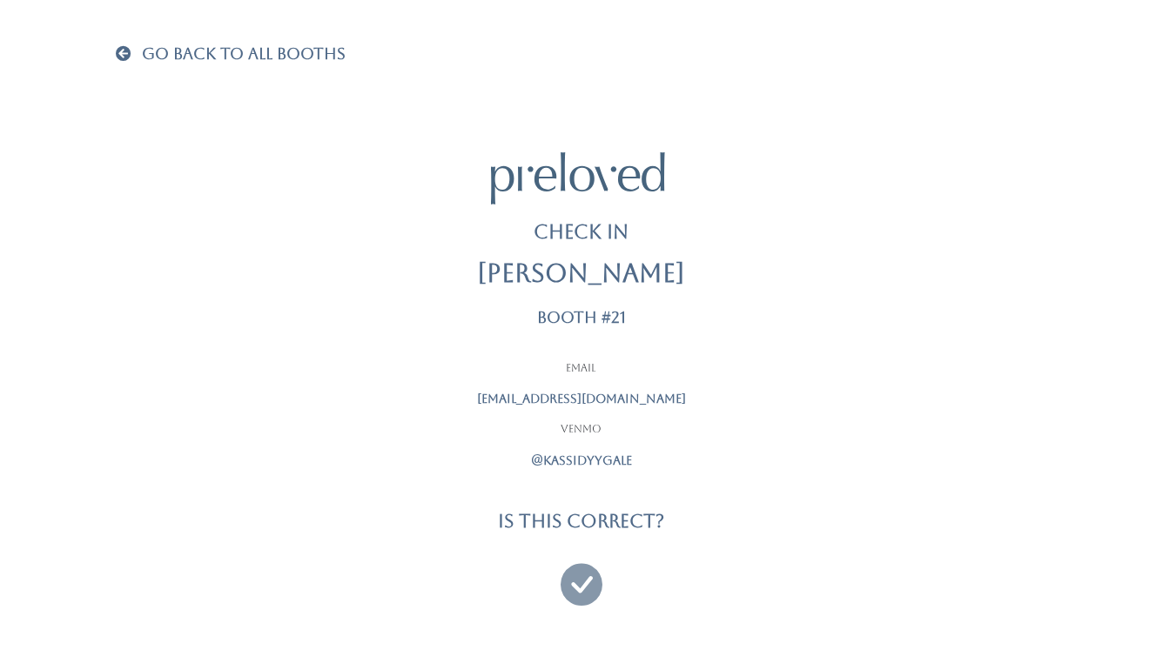
drag, startPoint x: 500, startPoint y: 397, endPoint x: 640, endPoint y: 397, distance: 139.2
click at [641, 397] on p "[EMAIL_ADDRESS][DOMAIN_NAME]" at bounding box center [581, 399] width 435 height 18
click at [640, 397] on p "[EMAIL_ADDRESS][DOMAIN_NAME]" at bounding box center [581, 399] width 435 height 18
drag, startPoint x: 561, startPoint y: 462, endPoint x: 627, endPoint y: 463, distance: 66.1
click at [627, 463] on p "@kassidyygale" at bounding box center [581, 461] width 435 height 18
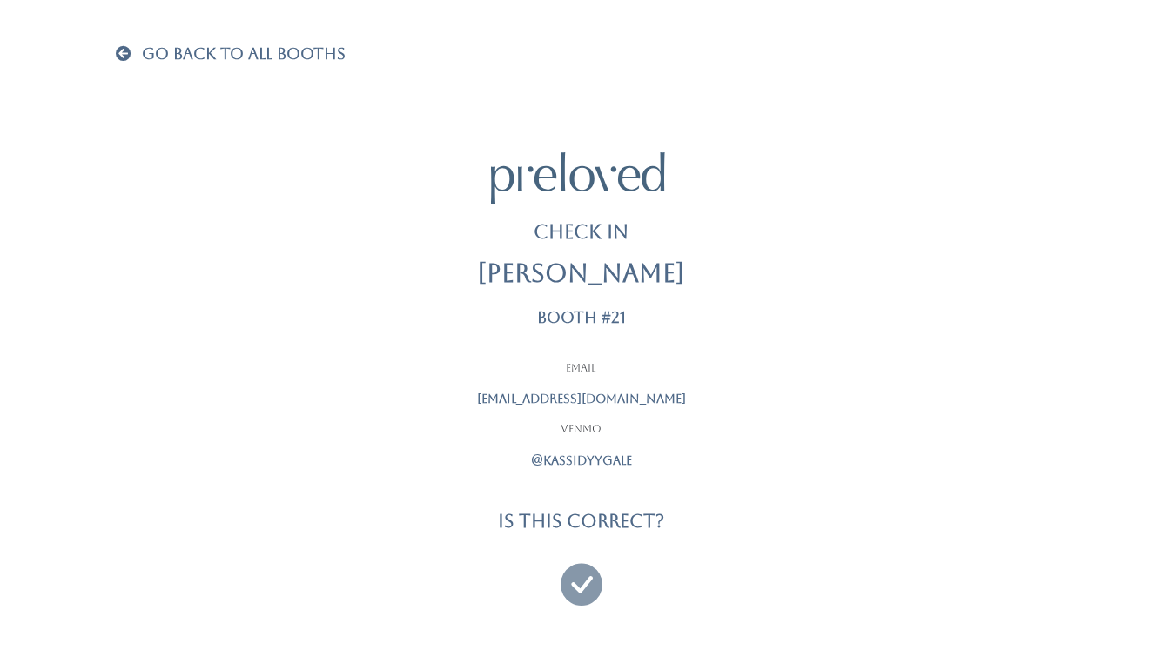
click at [688, 464] on p "@kassidyygale" at bounding box center [581, 461] width 435 height 18
click at [124, 56] on span at bounding box center [127, 53] width 23 height 16
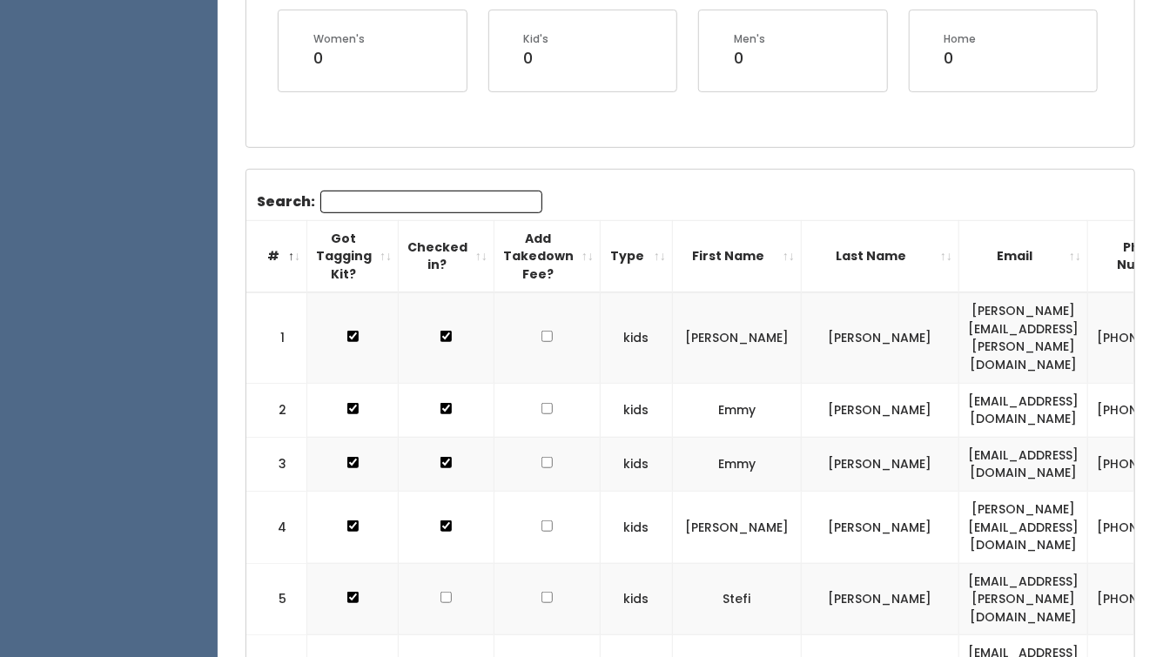
scroll to position [384, 0]
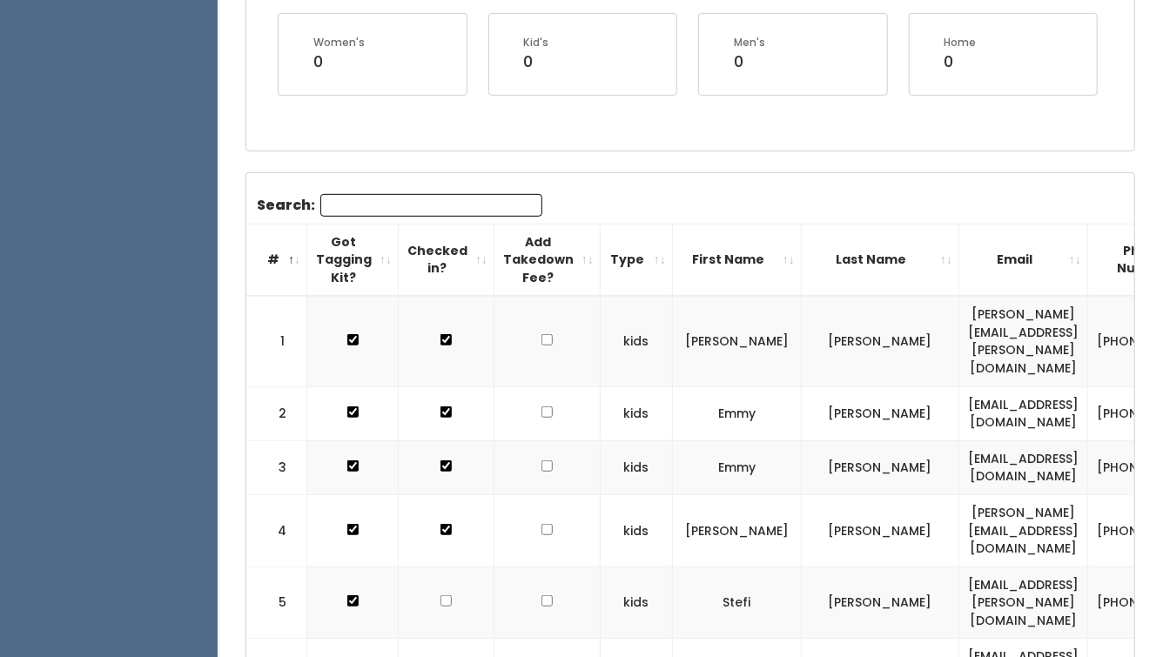
click at [541, 334] on input "checkbox" at bounding box center [546, 339] width 11 height 11
checkbox input "false"
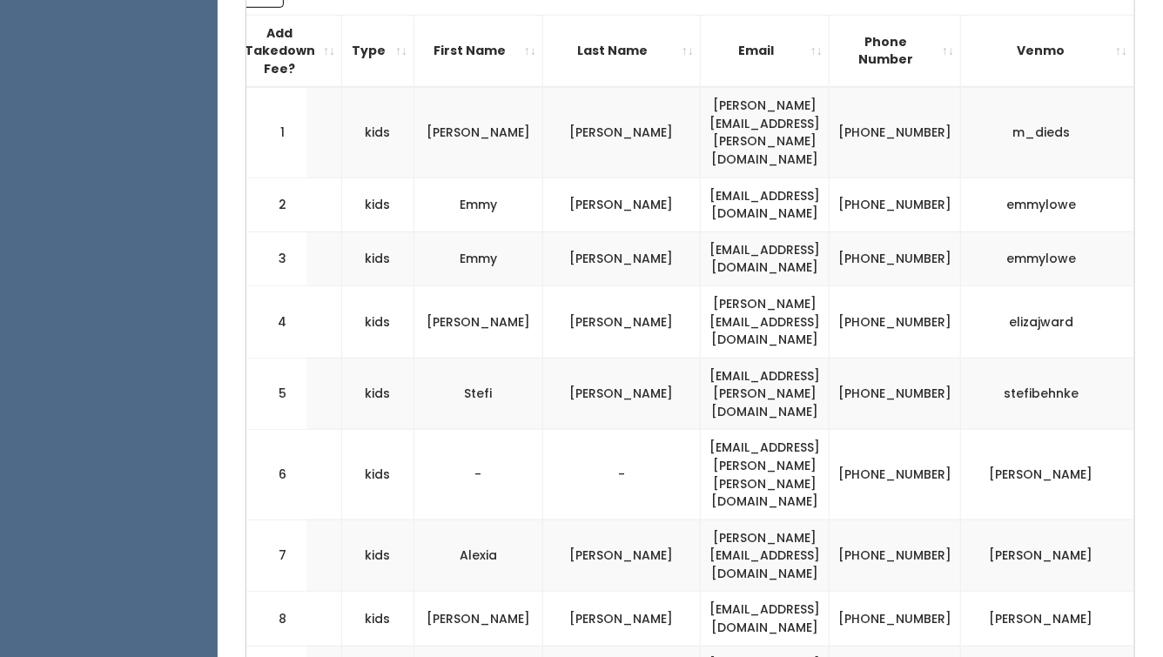
scroll to position [597, 0]
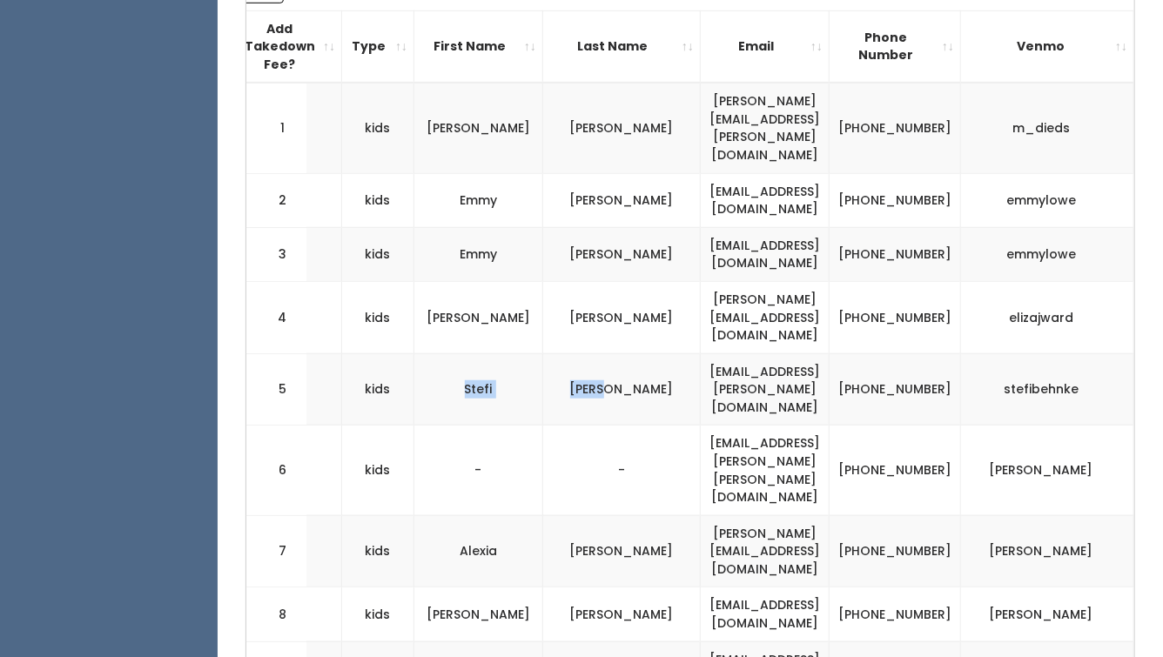
drag, startPoint x: 481, startPoint y: 332, endPoint x: 663, endPoint y: 330, distance: 181.9
click at [663, 353] on tr "5 kids Stefi Behnke stefi.behnke@gmail.com (801) 556-2347 stefibehnke" at bounding box center [561, 389] width 1146 height 72
click at [663, 353] on td "Behnke" at bounding box center [622, 389] width 158 height 72
drag, startPoint x: 485, startPoint y: 386, endPoint x: 666, endPoint y: 395, distance: 181.2
click at [666, 426] on tr "6 kids - - jen.emily.robinson@gmail.com (801) 369-9111 preston-robinson" at bounding box center [561, 471] width 1146 height 90
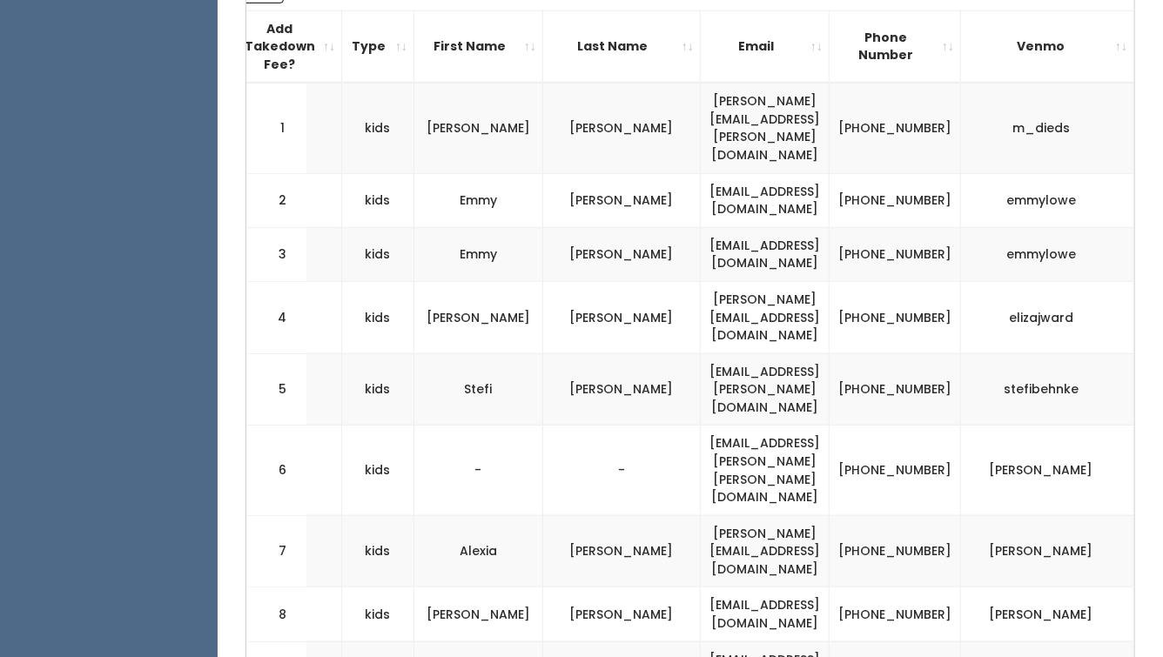
click at [606, 426] on td "-" at bounding box center [622, 471] width 158 height 90
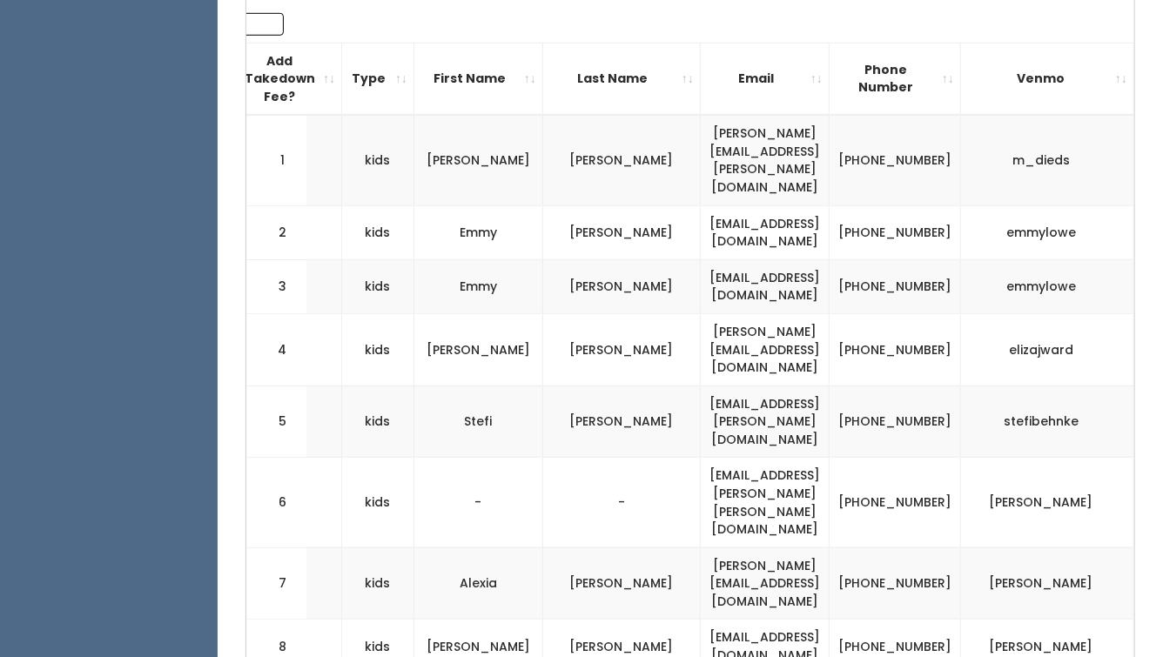
scroll to position [563, 0]
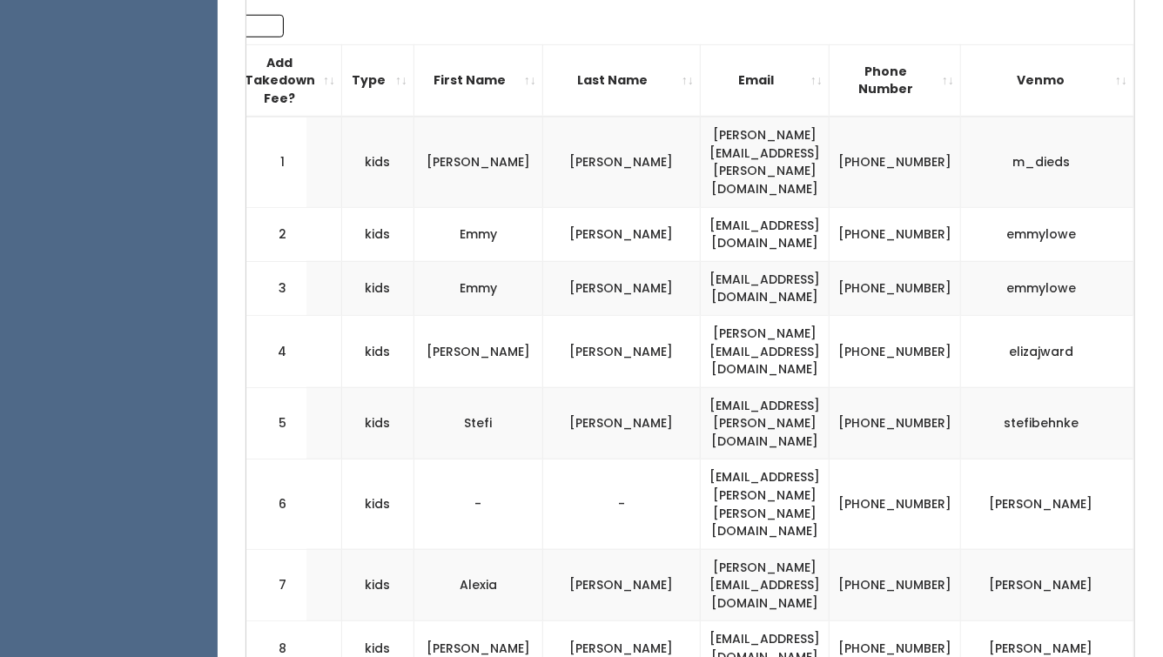
drag, startPoint x: 493, startPoint y: 418, endPoint x: 641, endPoint y: 418, distance: 148.0
click at [641, 460] on tr "6 kids - - jen.emily.robinson@gmail.com (801) 369-9111 preston-robinson" at bounding box center [561, 505] width 1146 height 90
click at [527, 460] on td "-" at bounding box center [478, 505] width 129 height 90
drag, startPoint x: 477, startPoint y: 419, endPoint x: 610, endPoint y: 413, distance: 133.3
click at [610, 460] on tr "6 kids - - jen.emily.robinson@gmail.com (801) 369-9111 preston-robinson" at bounding box center [561, 505] width 1146 height 90
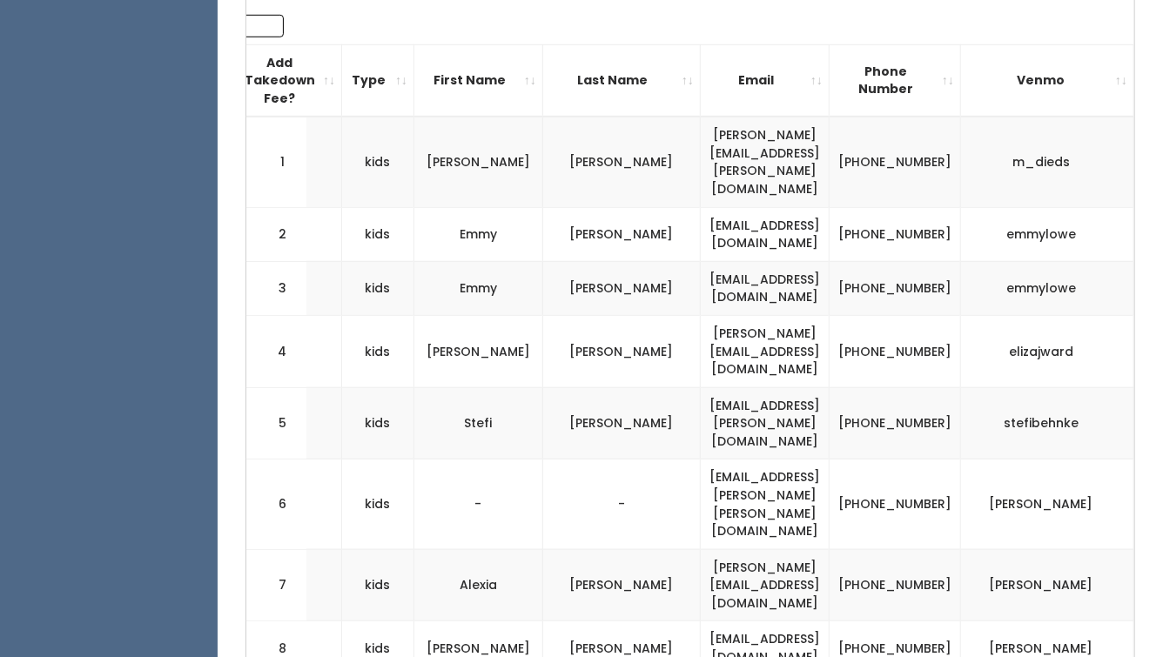
click at [677, 460] on td "-" at bounding box center [622, 505] width 158 height 90
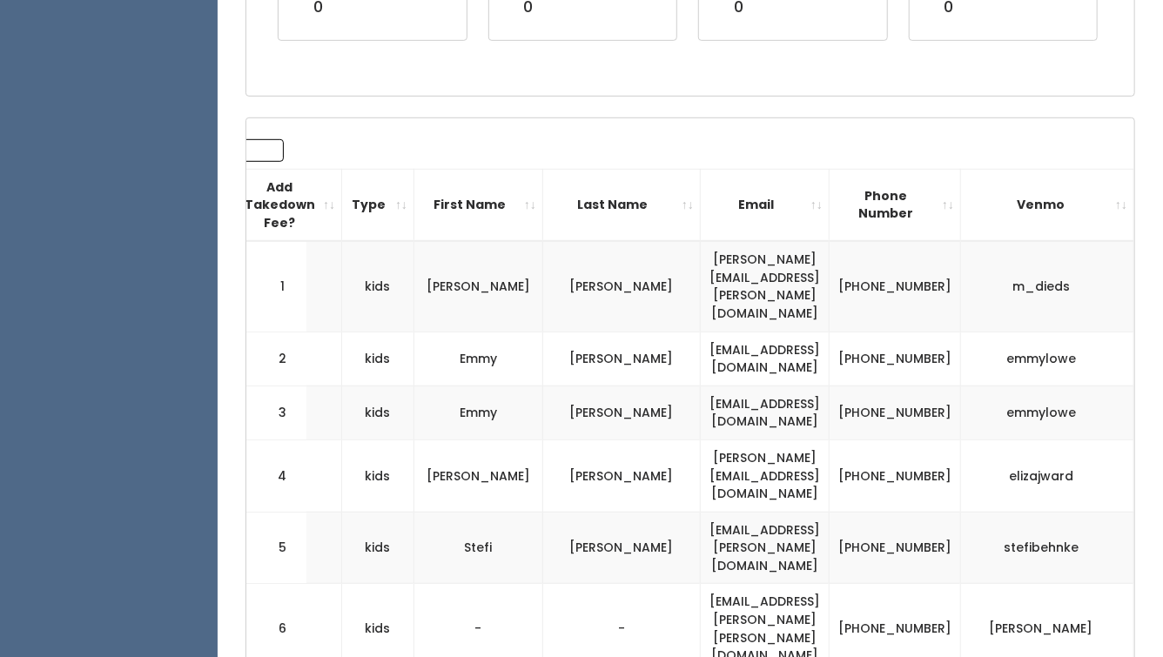
scroll to position [0, 0]
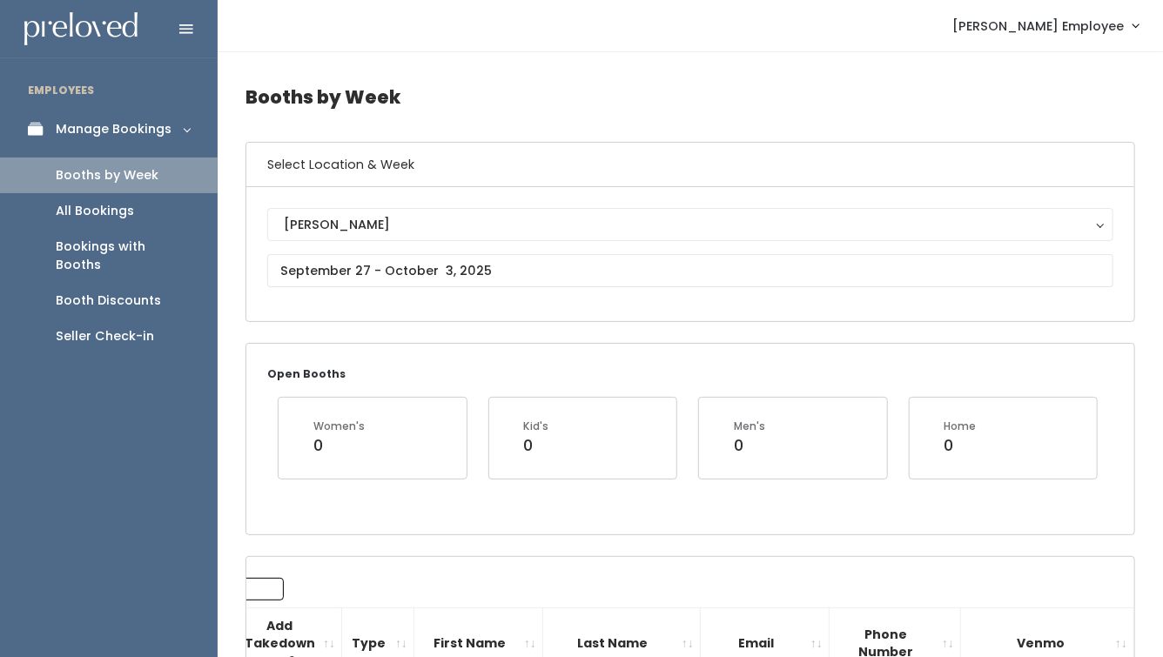
click at [130, 327] on div "Seller Check-in" at bounding box center [105, 336] width 98 height 18
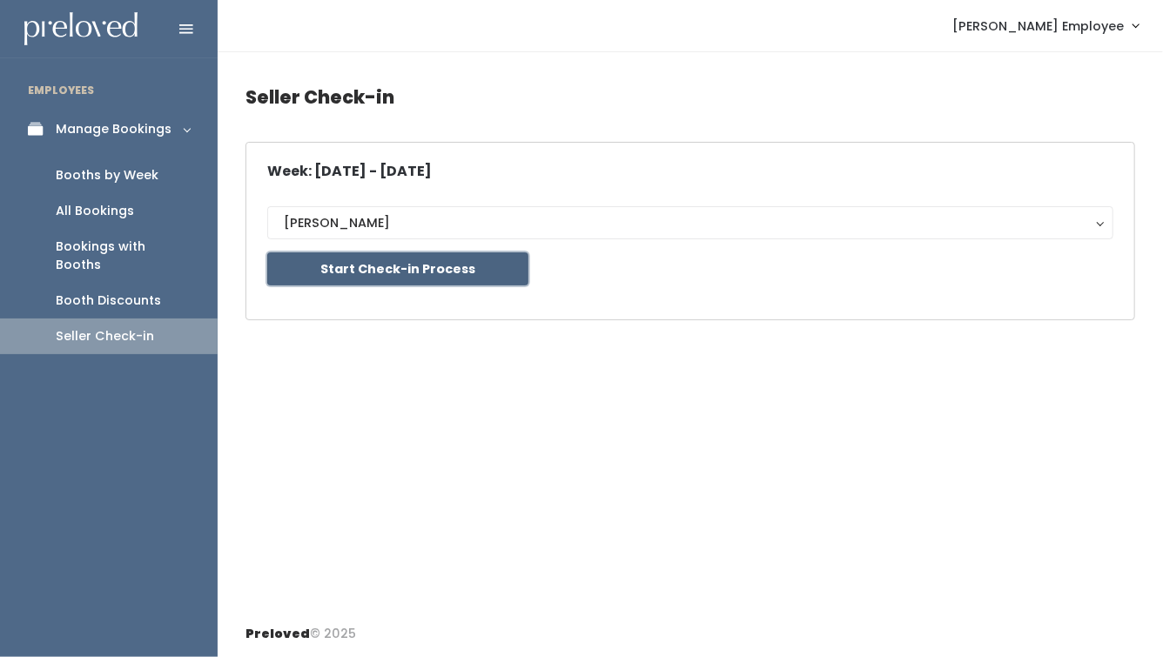
click at [462, 260] on button "Start Check-in Process" at bounding box center [397, 268] width 261 height 33
click at [91, 166] on div "Booths by Week" at bounding box center [107, 175] width 103 height 18
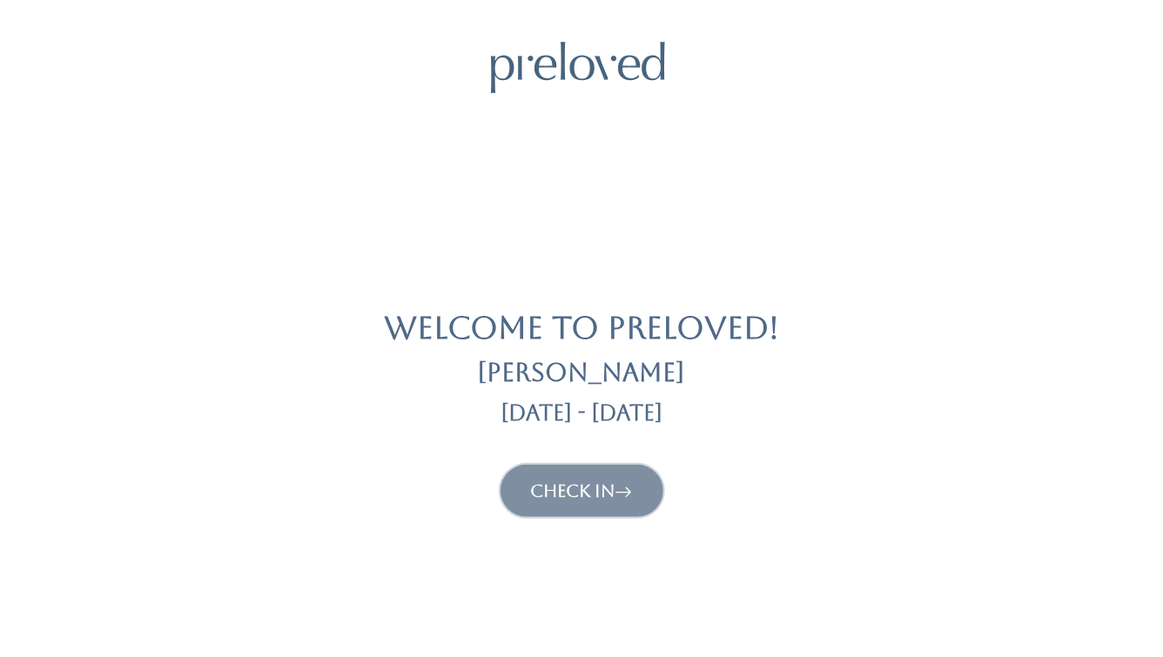
click at [512, 506] on button "Check In" at bounding box center [581, 491] width 163 height 52
click at [541, 500] on button "Check In" at bounding box center [581, 491] width 163 height 52
click at [571, 500] on button "Check In" at bounding box center [581, 491] width 163 height 52
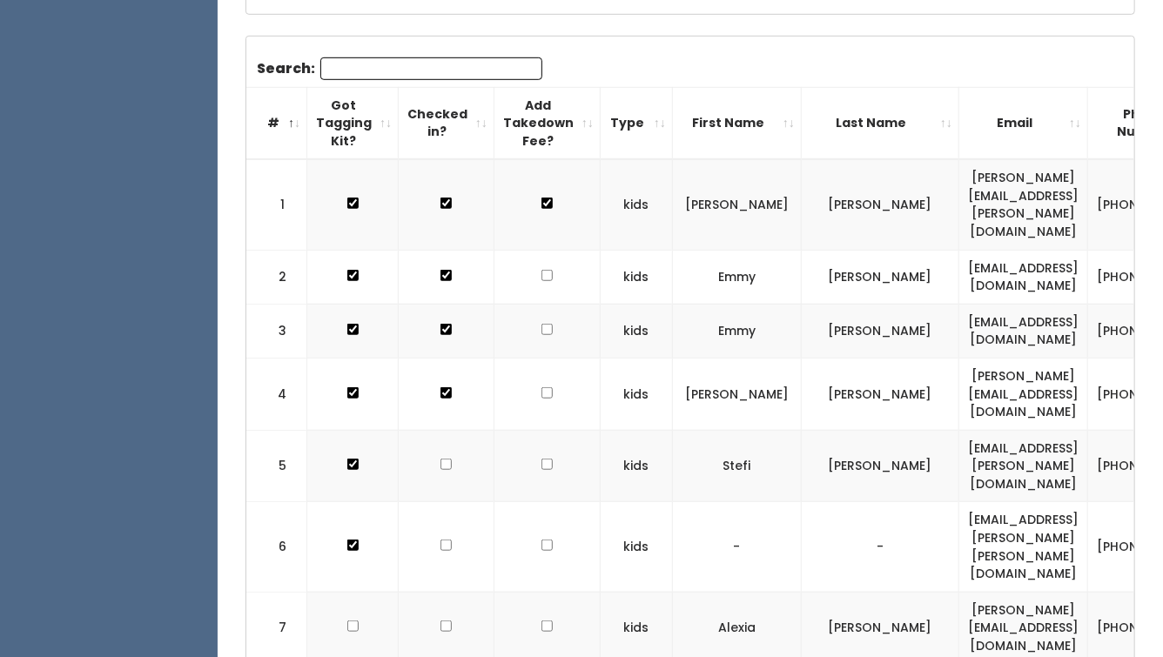
scroll to position [526, 0]
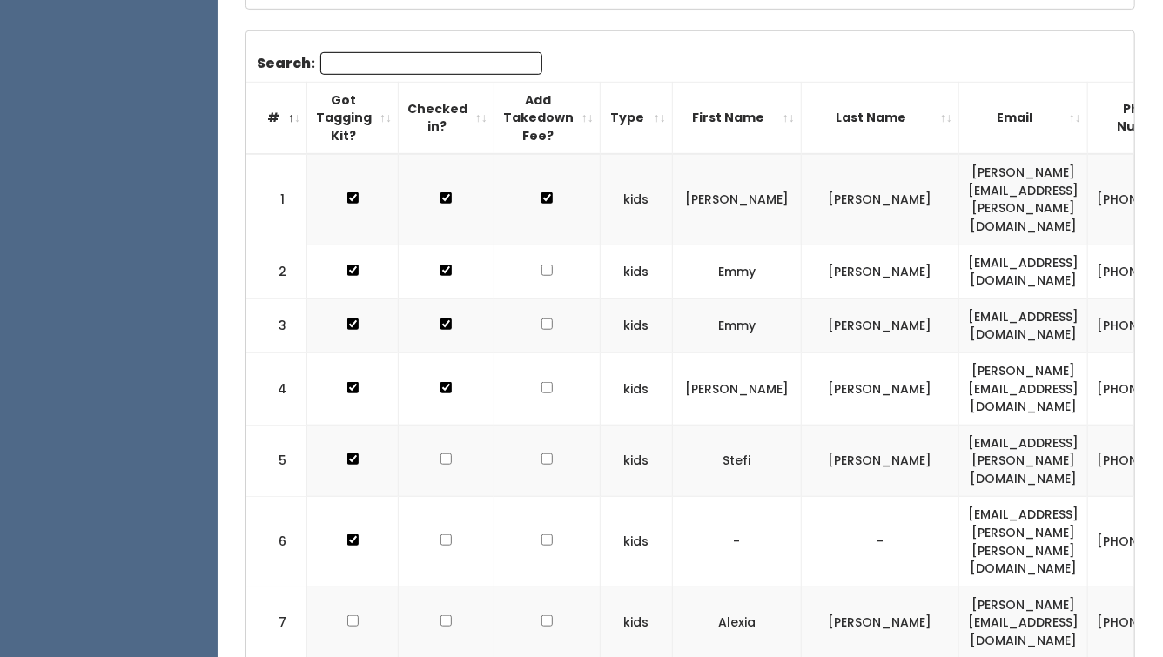
click at [541, 192] on input "checkbox" at bounding box center [546, 197] width 11 height 11
checkbox input "false"
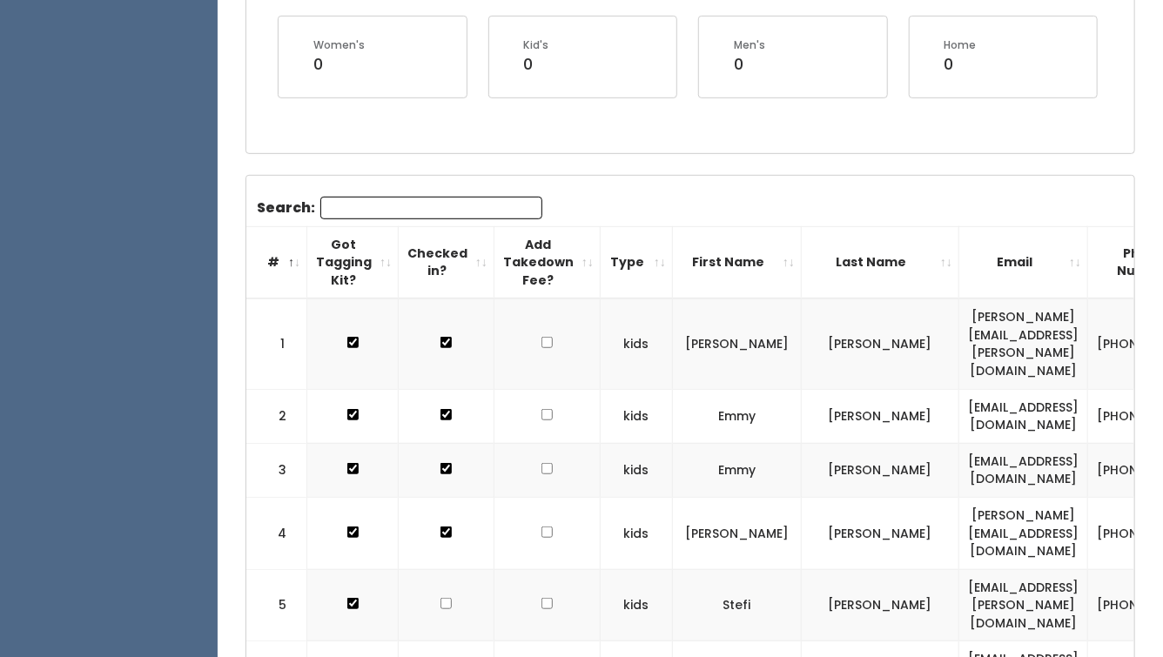
scroll to position [0, 0]
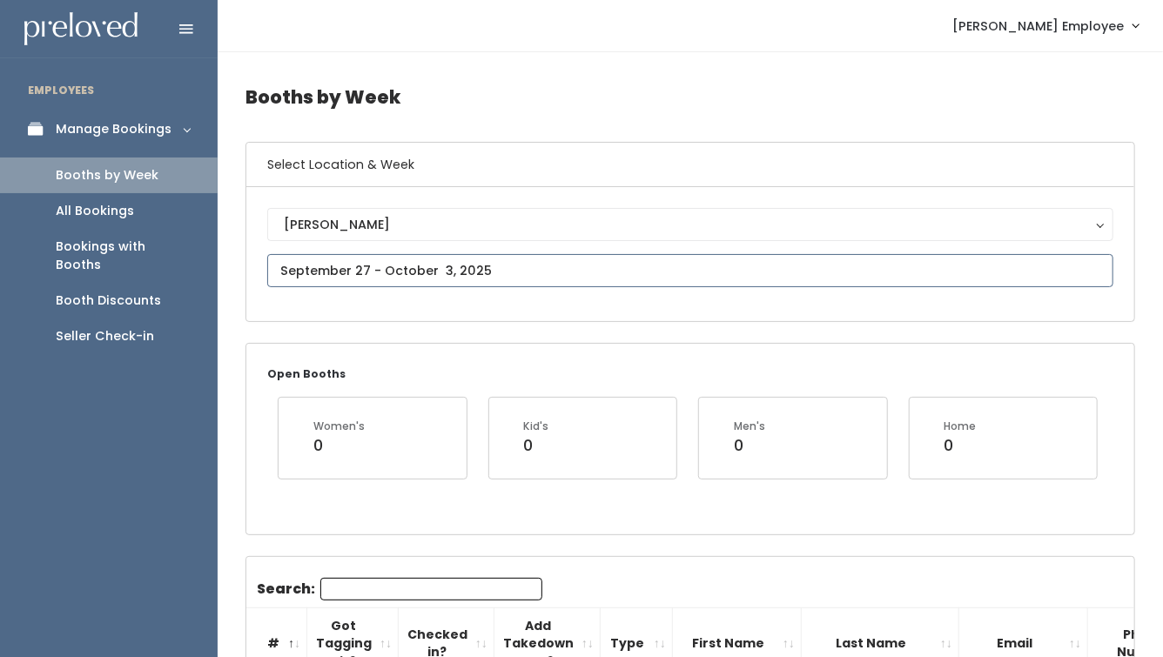
click at [332, 273] on input "text" at bounding box center [690, 270] width 846 height 33
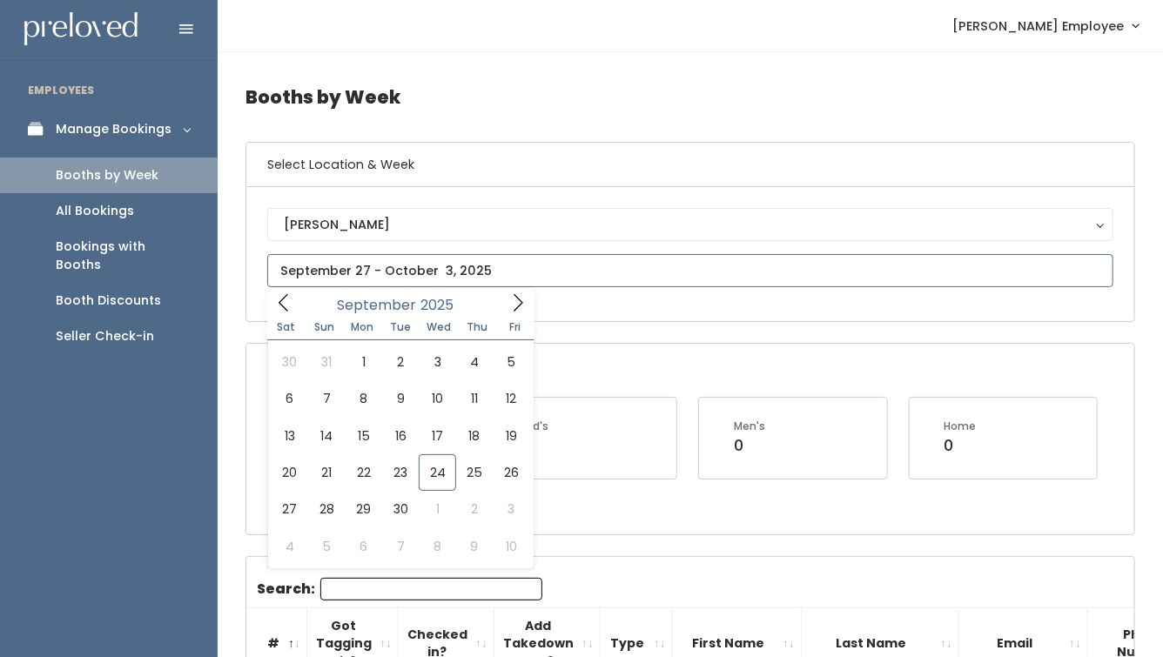
click at [520, 300] on icon at bounding box center [517, 302] width 19 height 19
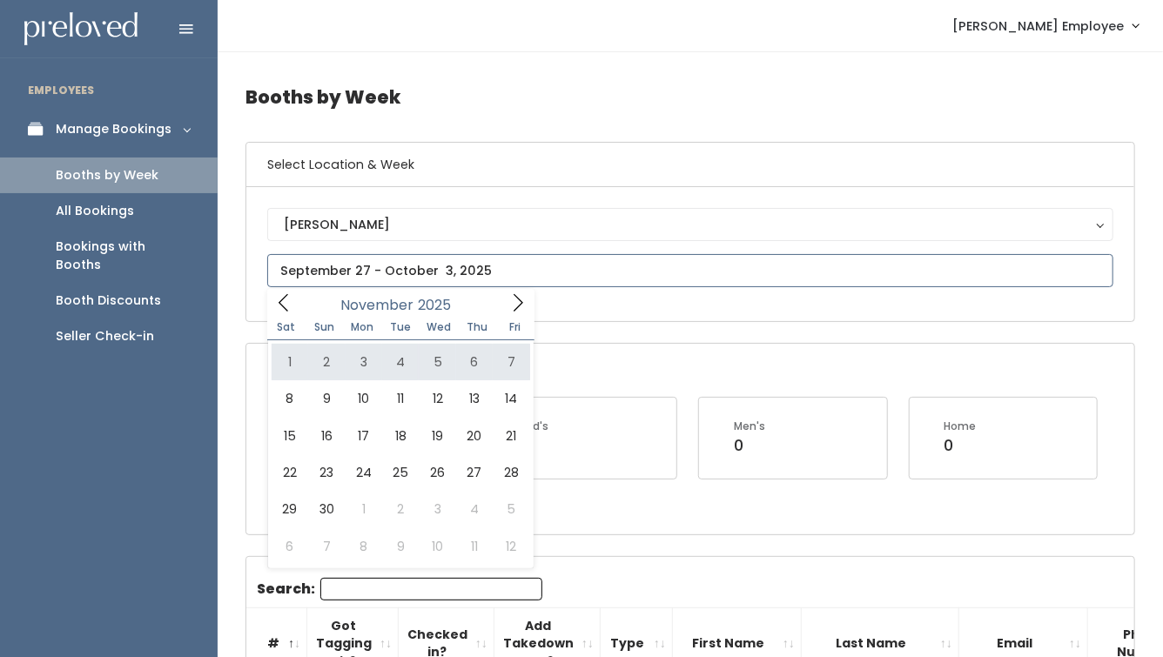
click at [287, 307] on icon at bounding box center [283, 302] width 19 height 19
click at [518, 300] on icon at bounding box center [517, 302] width 19 height 19
click at [278, 306] on icon at bounding box center [283, 302] width 19 height 19
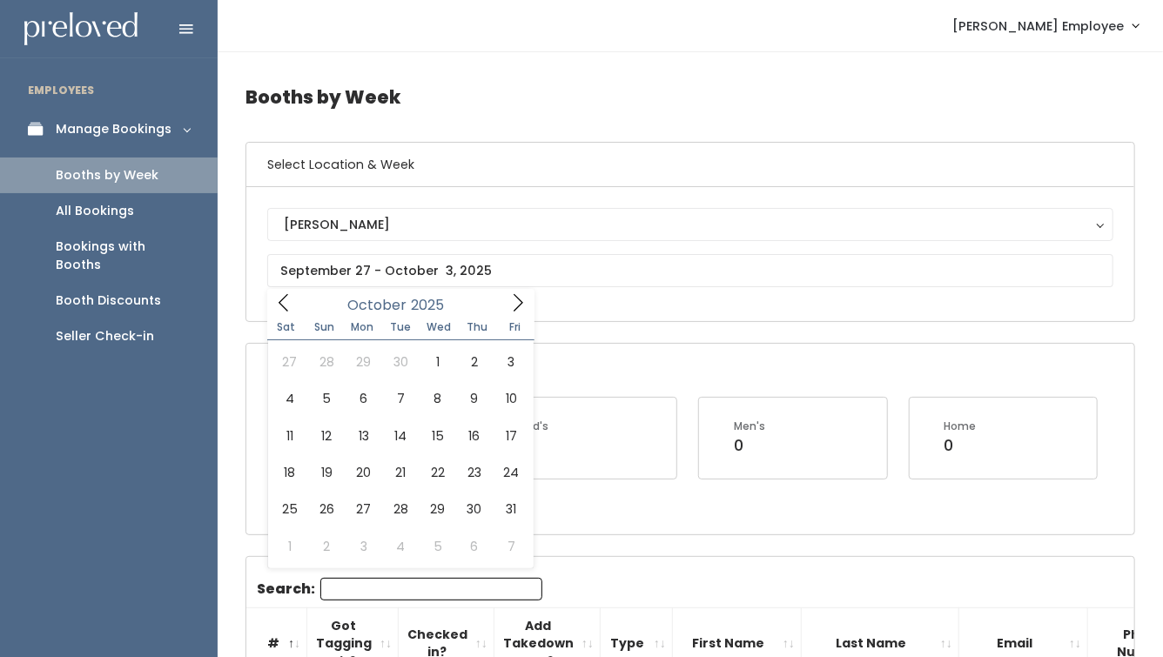
click at [104, 206] on div "All Bookings" at bounding box center [95, 211] width 78 height 18
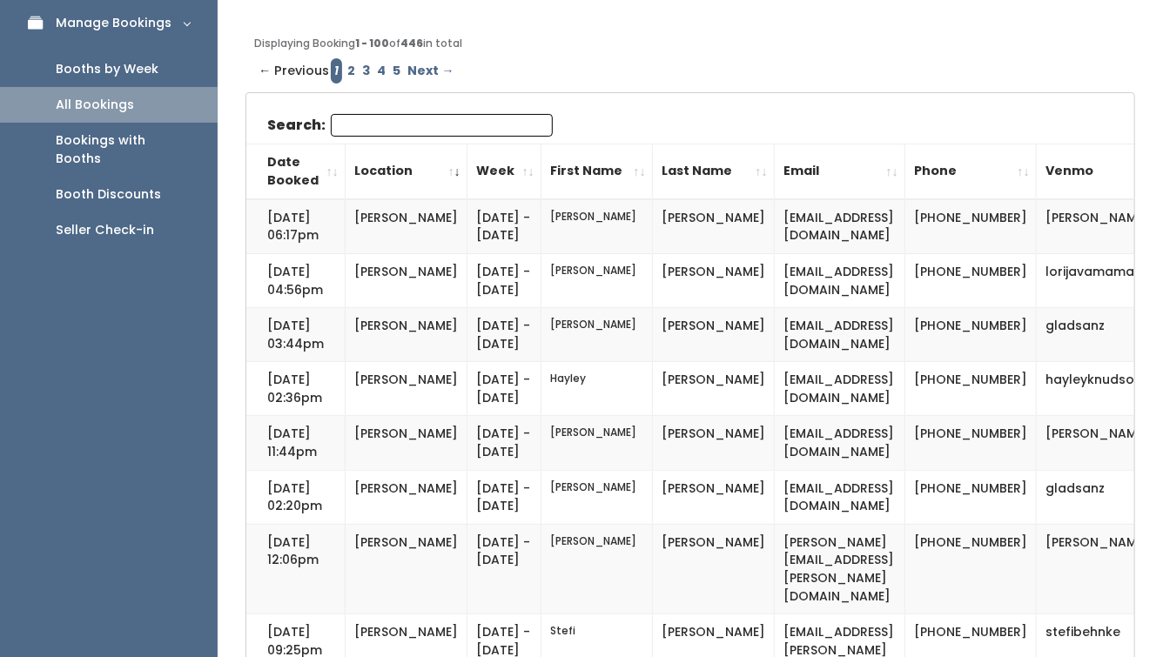
scroll to position [105, 0]
click at [376, 120] on input "Search:" at bounding box center [442, 126] width 222 height 23
click at [371, 125] on input "Search:" at bounding box center [442, 126] width 222 height 23
click at [346, 74] on link "2" at bounding box center [351, 71] width 15 height 25
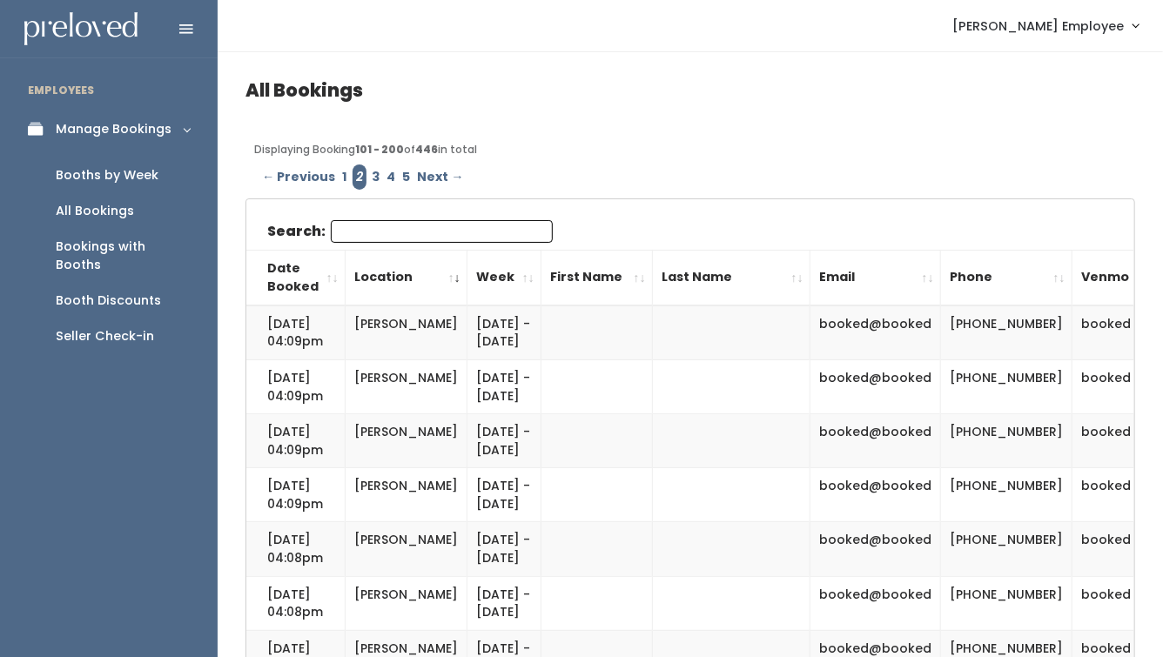
click at [371, 177] on link "3" at bounding box center [375, 176] width 15 height 25
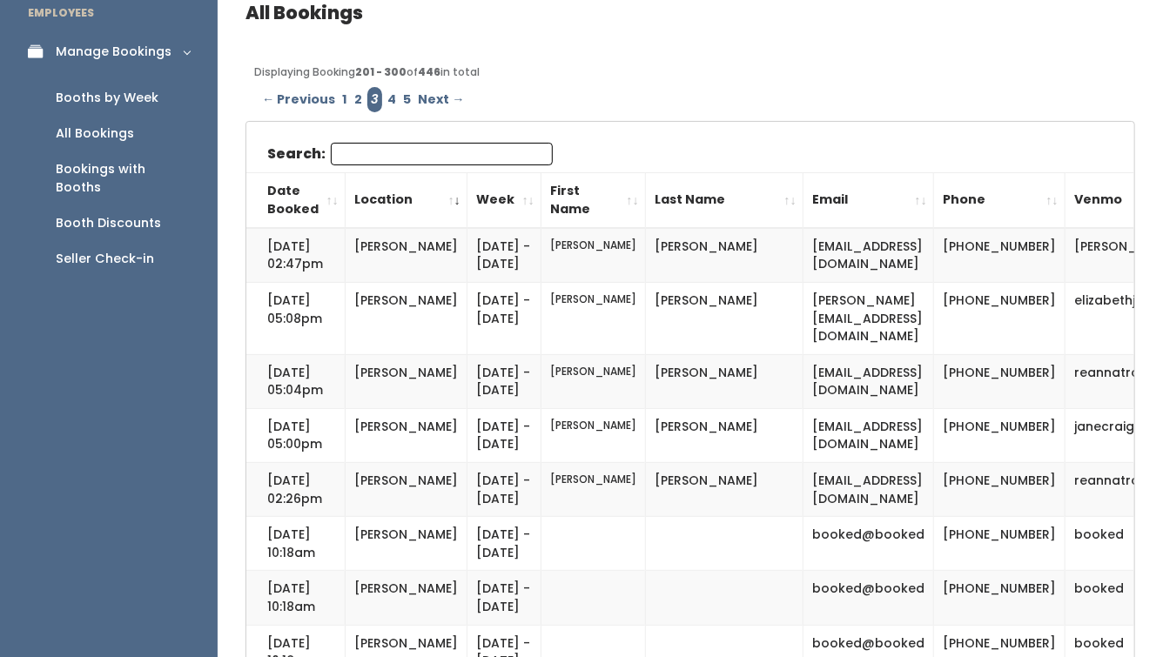
scroll to position [77, 0]
click at [86, 164] on div "Bookings with Booths" at bounding box center [123, 179] width 134 height 37
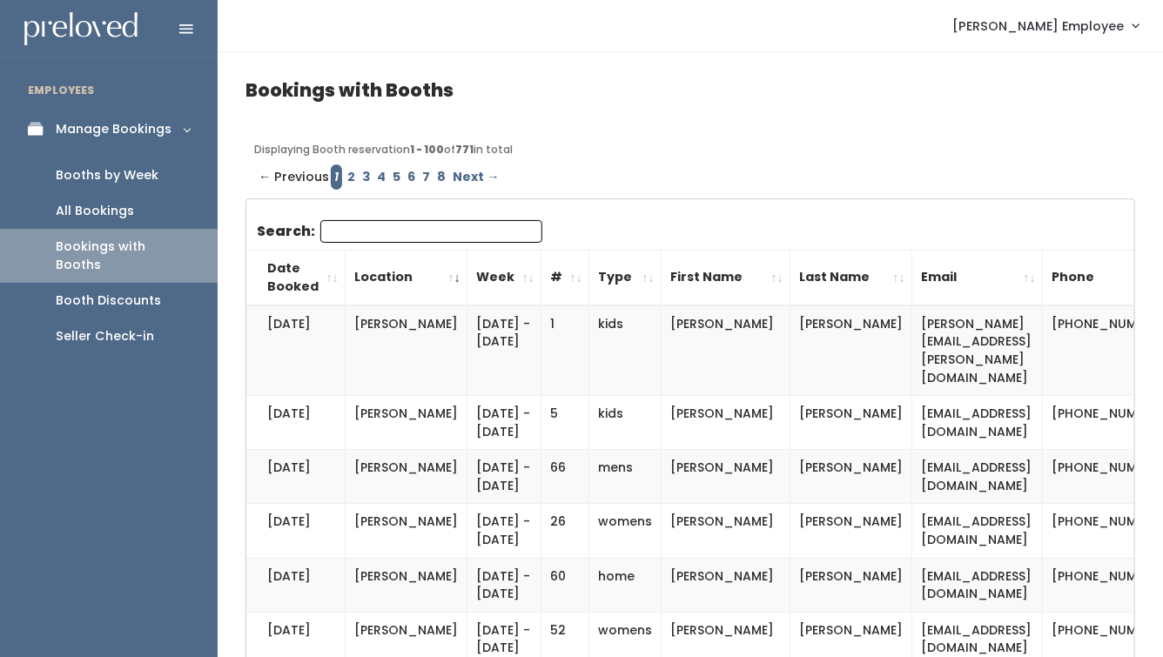
click at [116, 292] on div "Booth Discounts" at bounding box center [108, 301] width 105 height 18
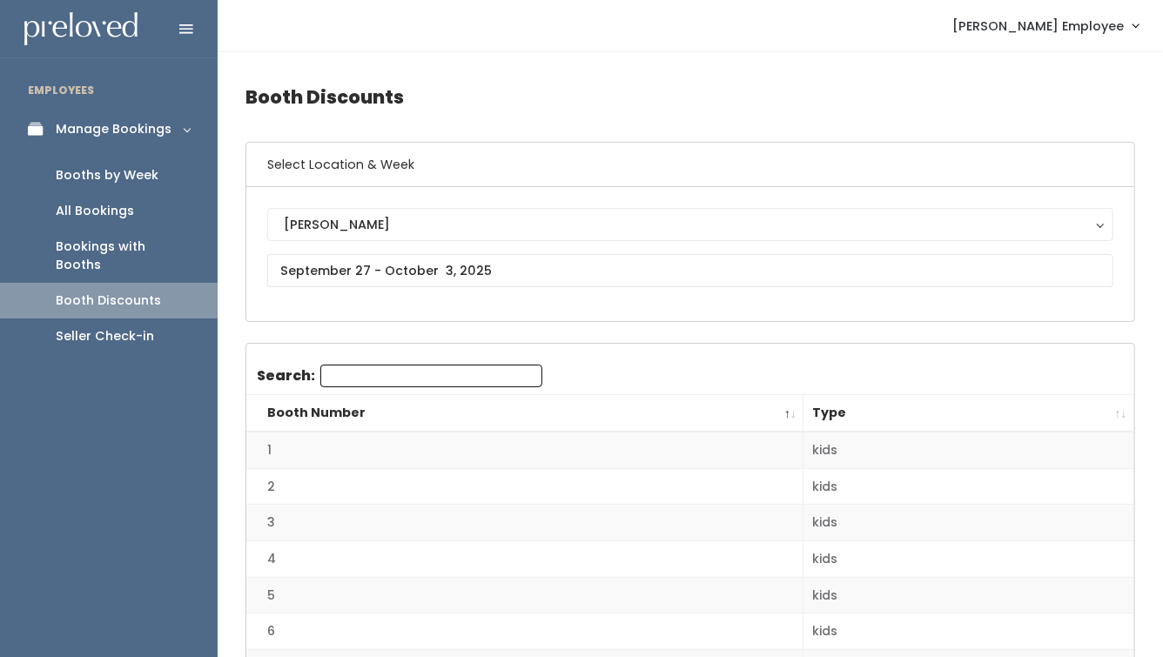
click at [191, 283] on link "Booth Discounts" at bounding box center [109, 301] width 218 height 36
click at [114, 178] on div "Booths by Week" at bounding box center [107, 175] width 103 height 18
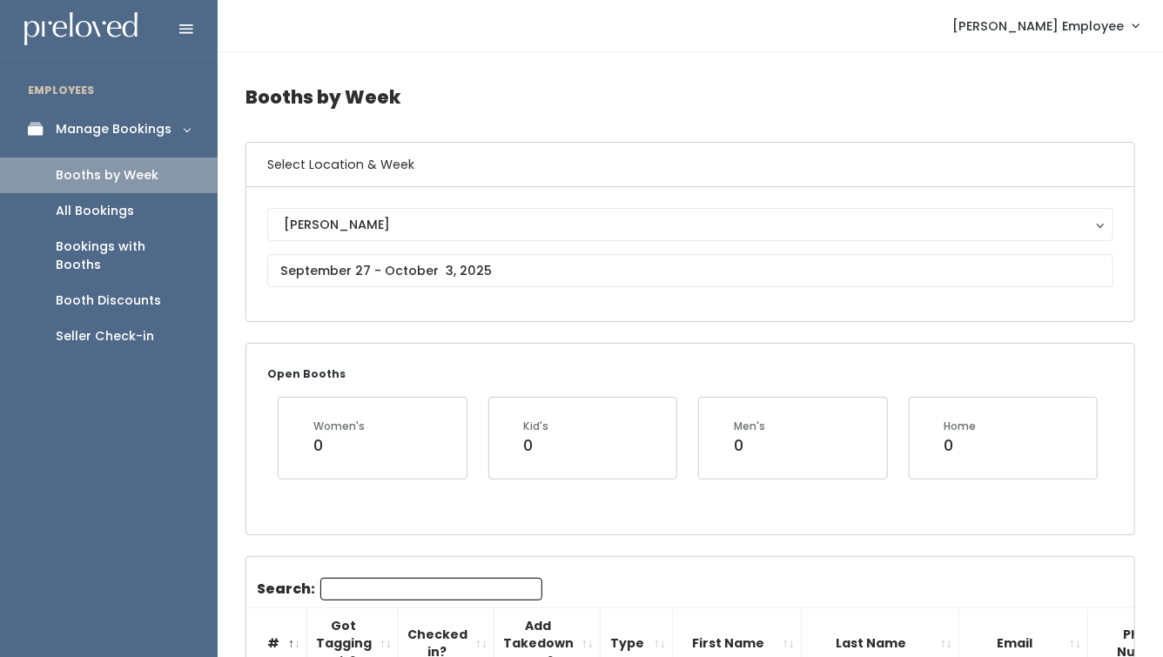
click at [1075, 23] on span "[PERSON_NAME] Employee" at bounding box center [1037, 26] width 171 height 19
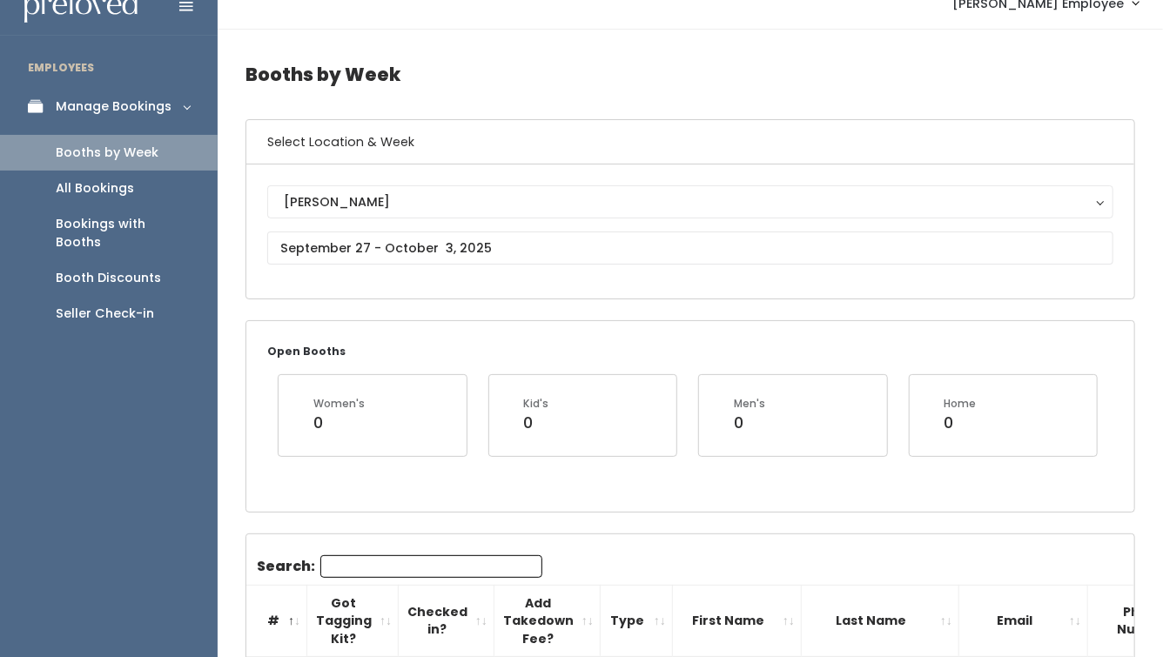
scroll to position [23, 0]
click at [146, 304] on div "Seller Check-in" at bounding box center [105, 313] width 98 height 18
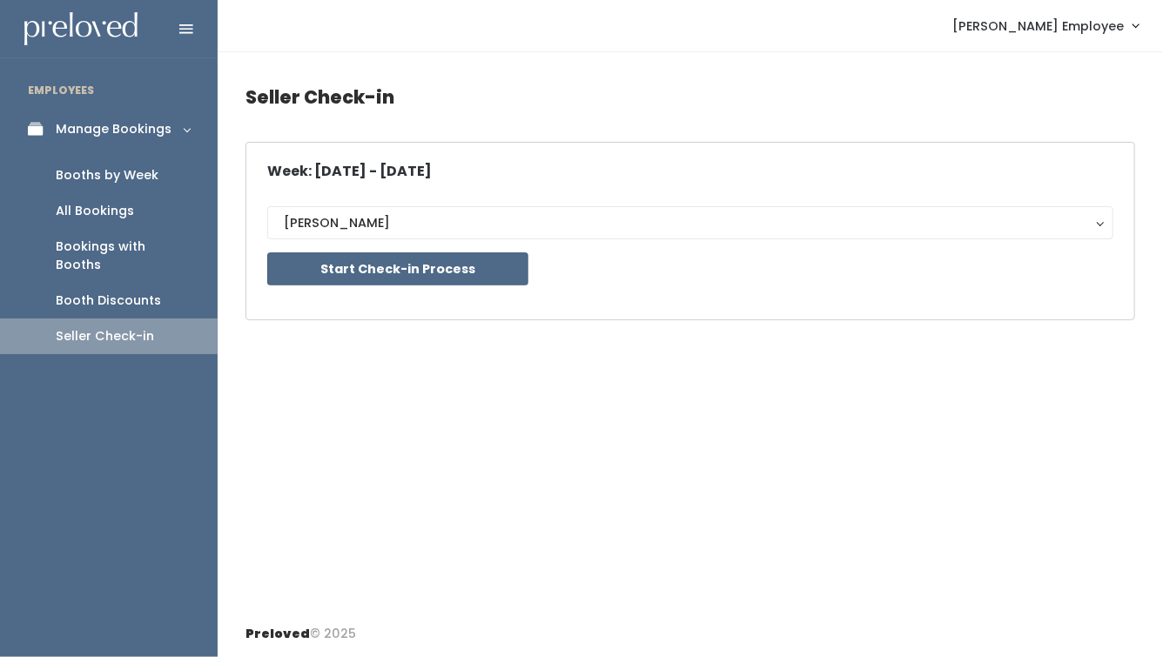
click at [146, 292] on div "Booth Discounts" at bounding box center [108, 301] width 105 height 18
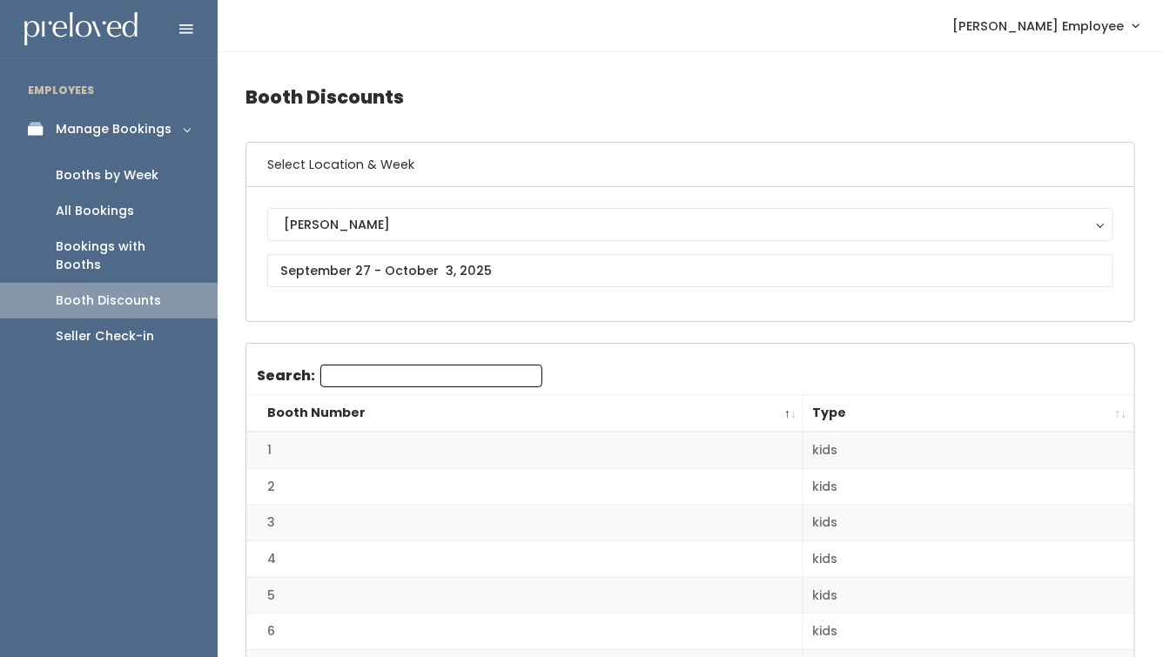
click at [147, 254] on div "Bookings with Booths" at bounding box center [123, 256] width 134 height 37
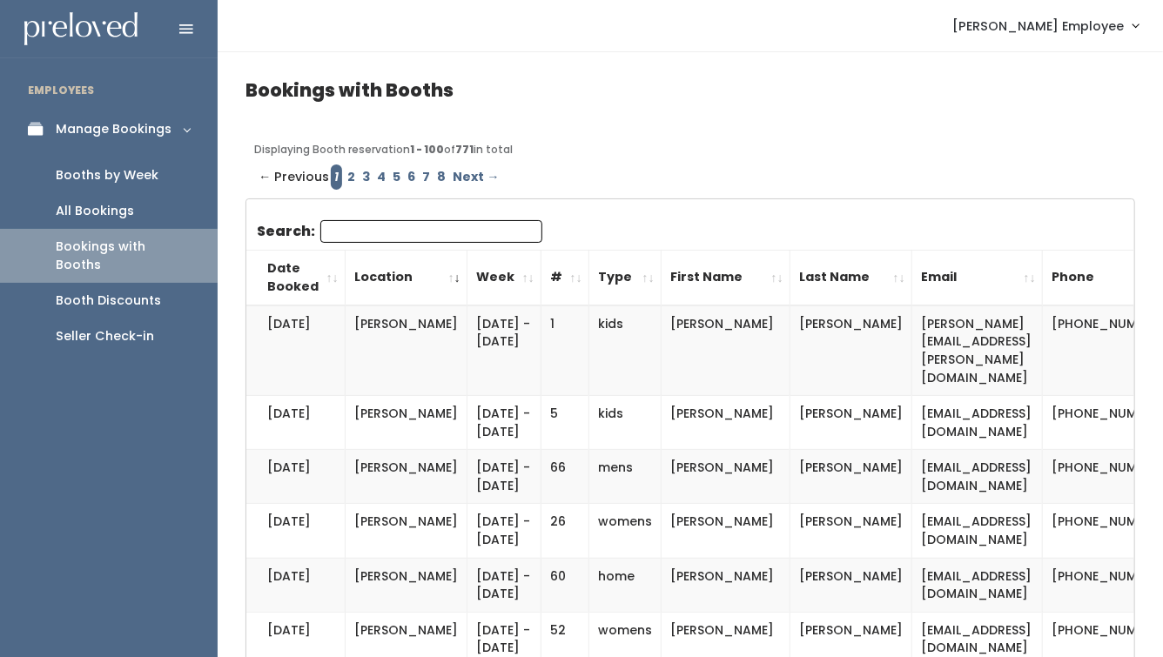
click at [145, 216] on link "All Bookings" at bounding box center [109, 211] width 218 height 36
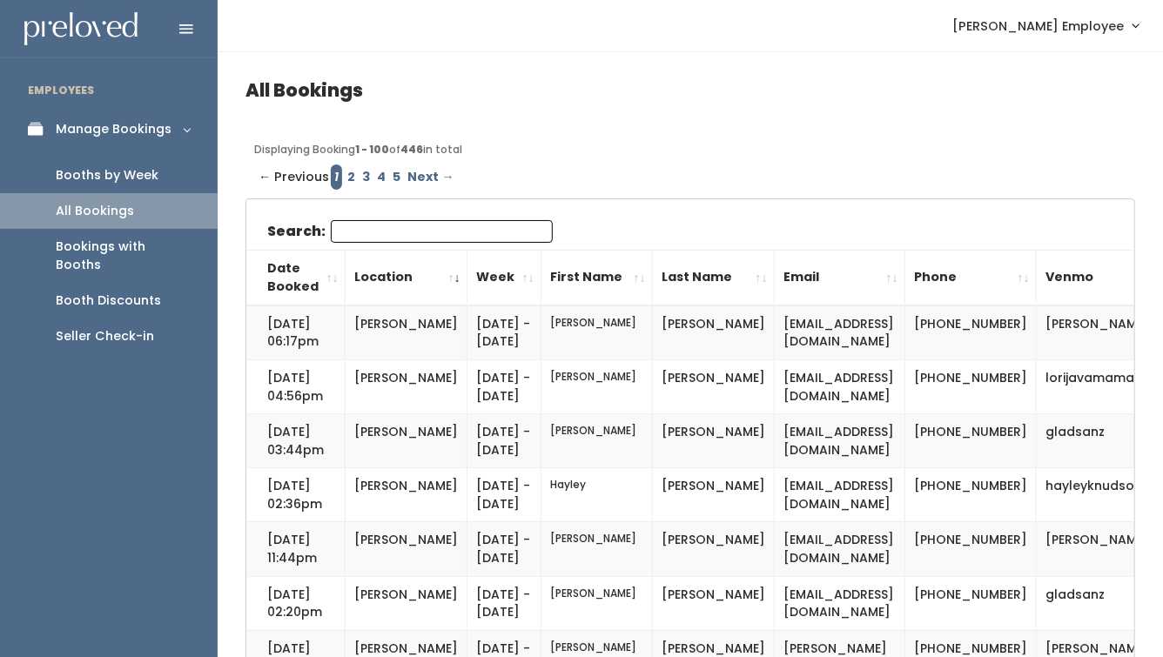
click at [138, 117] on link "Manage Bookings" at bounding box center [109, 129] width 218 height 39
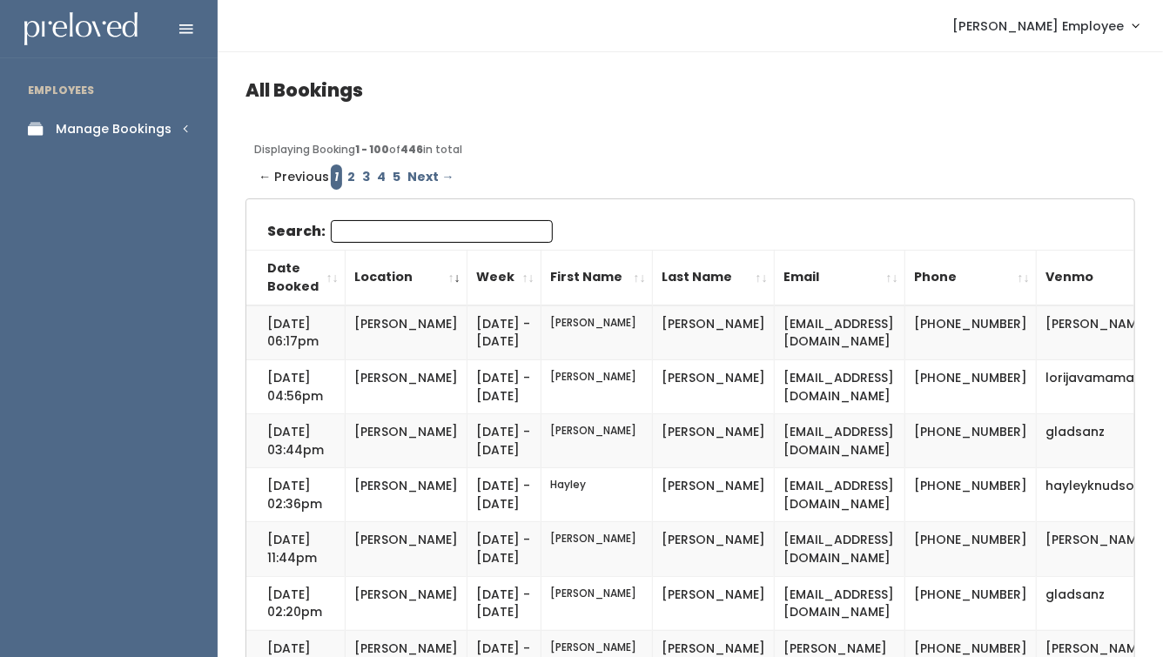
click at [138, 125] on div "Manage Bookings" at bounding box center [114, 129] width 116 height 18
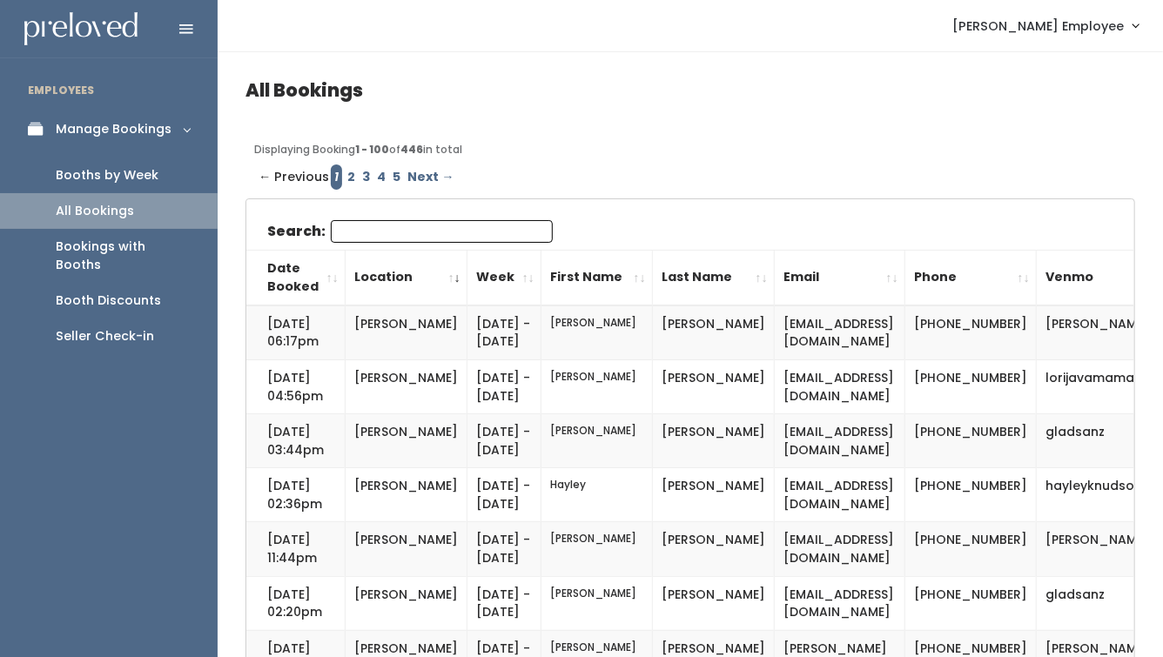
click at [129, 175] on div "Booths by Week" at bounding box center [107, 175] width 103 height 18
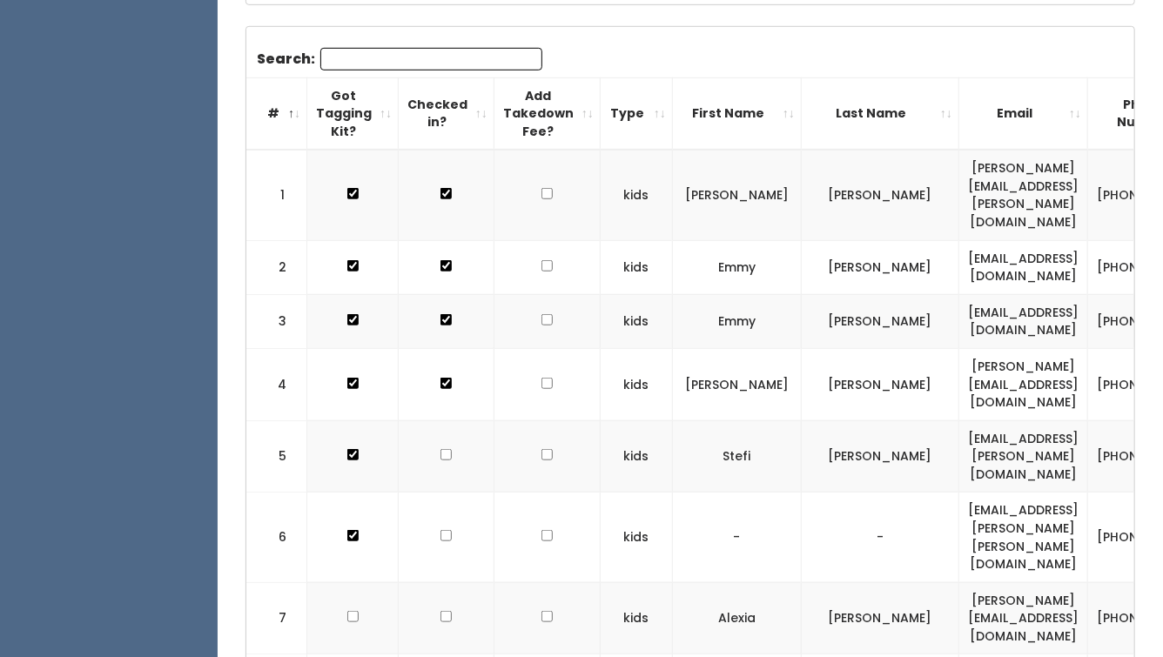
scroll to position [531, 0]
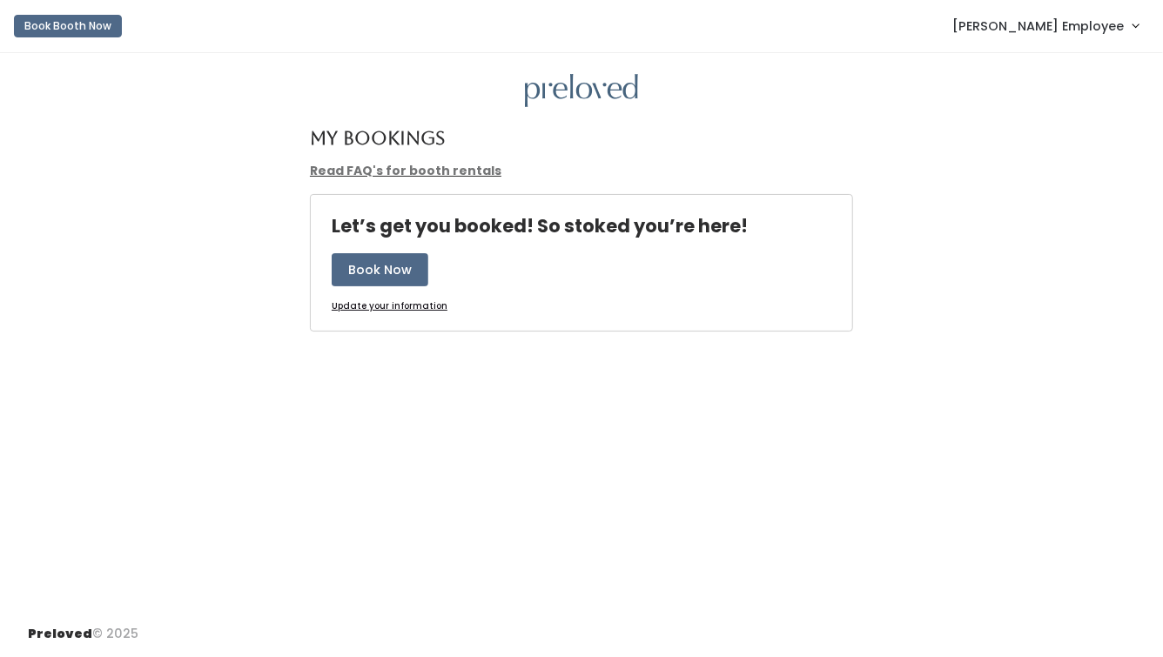
click at [375, 171] on link "Read FAQ's for booth rentals" at bounding box center [405, 170] width 191 height 17
